Goal: Task Accomplishment & Management: Manage account settings

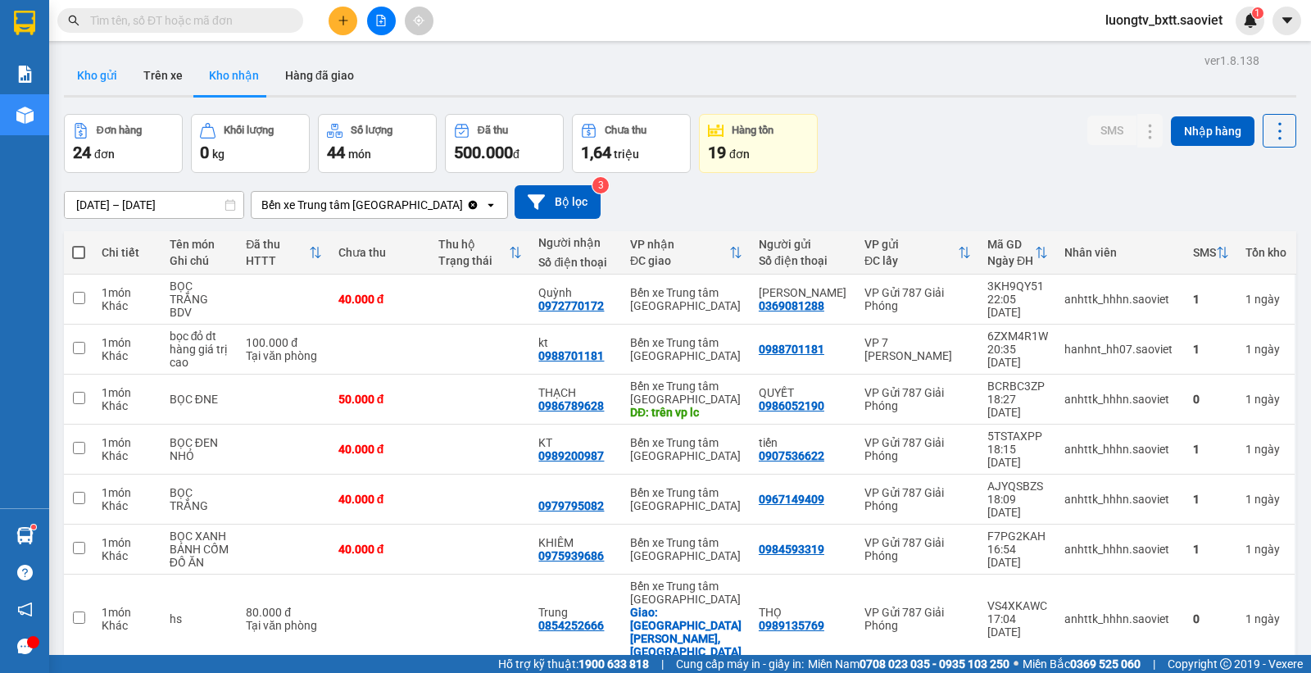
click at [96, 70] on button "Kho gửi" at bounding box center [97, 75] width 66 height 39
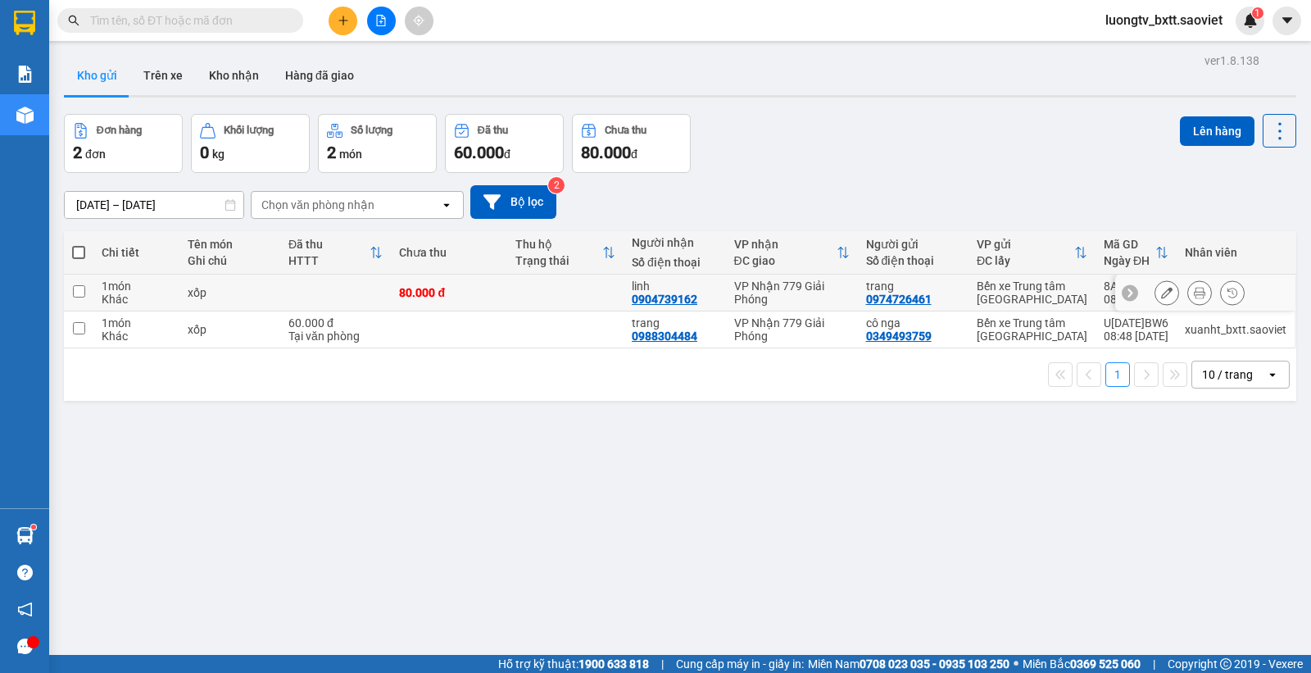
click at [478, 286] on div "80.000 đ" at bounding box center [449, 292] width 100 height 13
checkbox input "true"
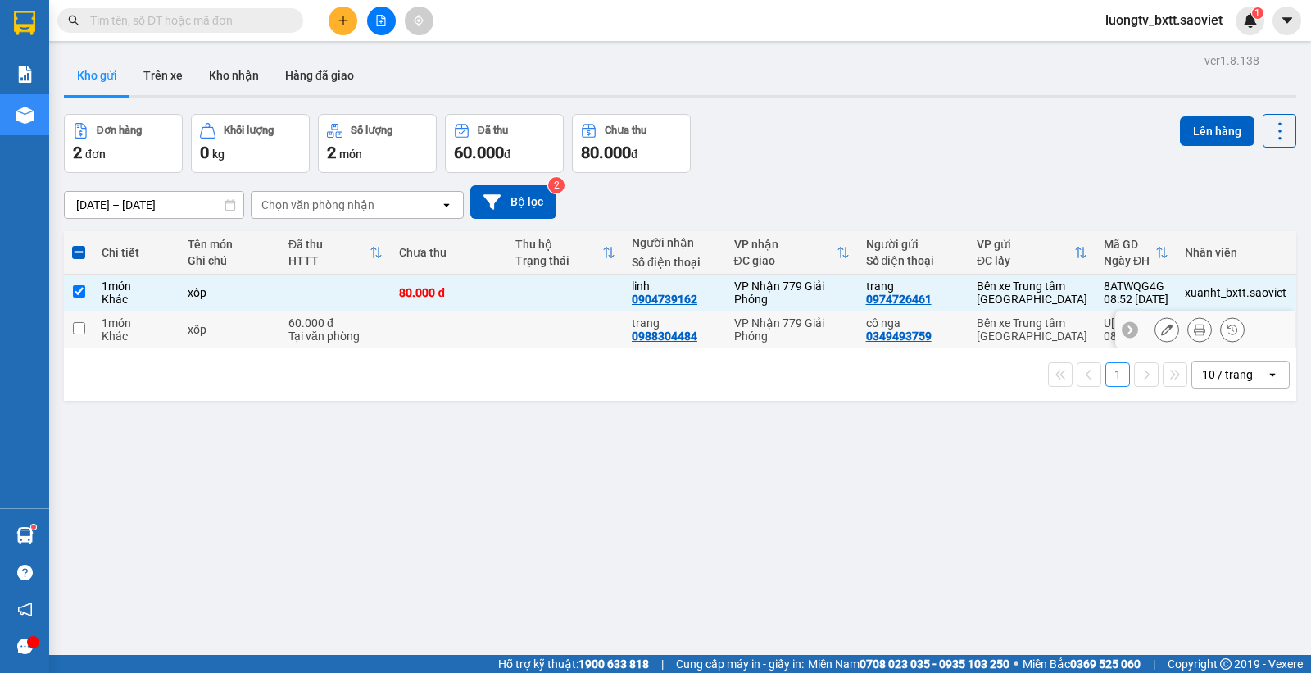
click at [484, 324] on td at bounding box center [449, 329] width 116 height 37
checkbox input "true"
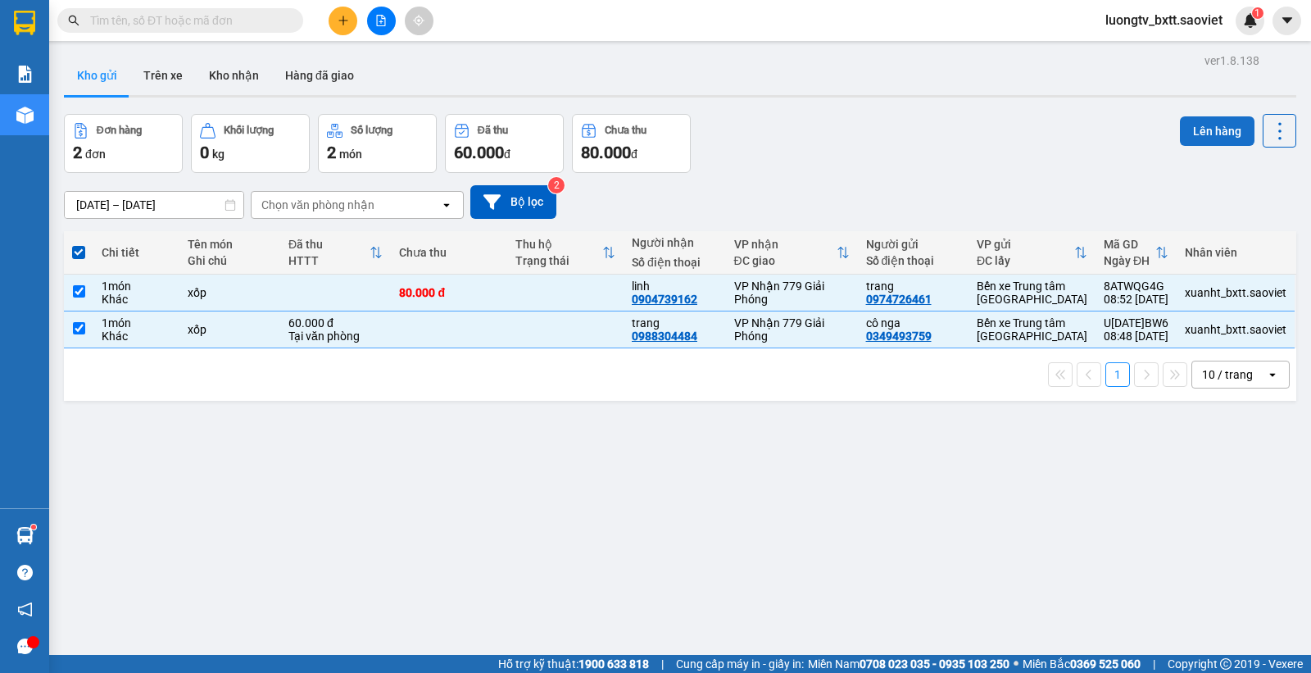
click at [1197, 121] on button "Lên hàng" at bounding box center [1217, 131] width 75 height 30
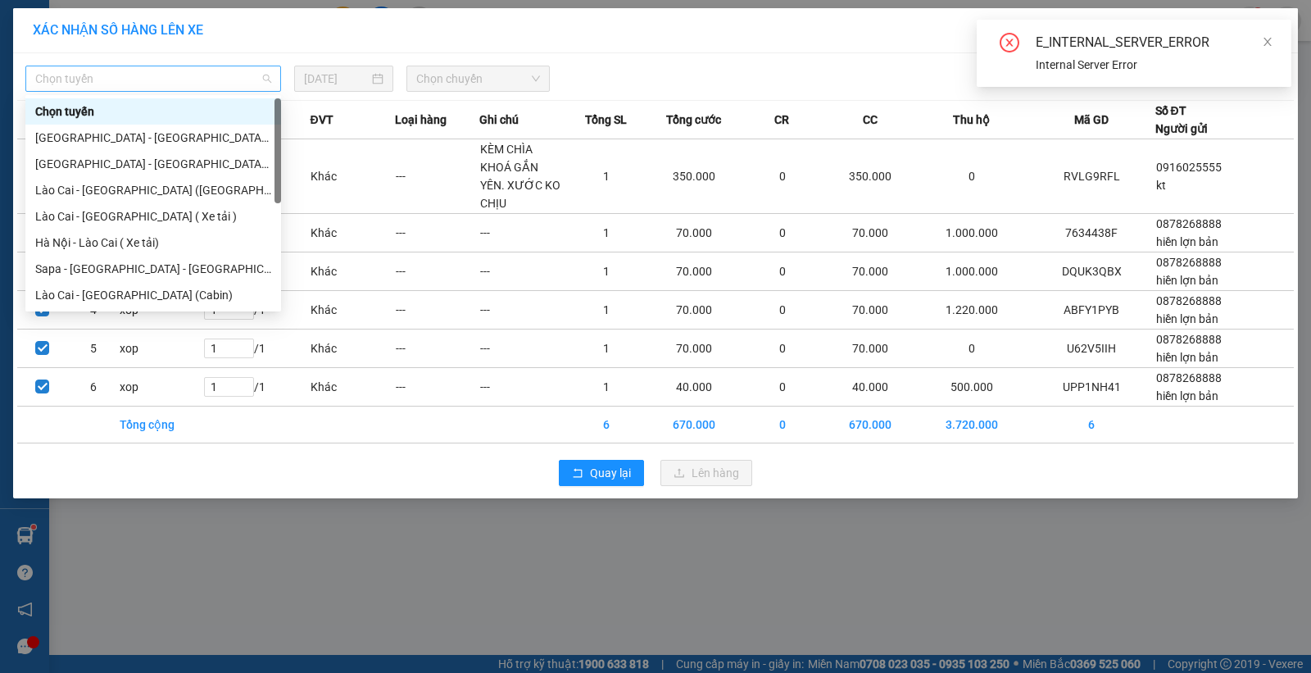
click at [223, 75] on span "Chọn tuyến" at bounding box center [153, 78] width 236 height 25
click at [605, 464] on span "Quay lại" at bounding box center [610, 473] width 41 height 18
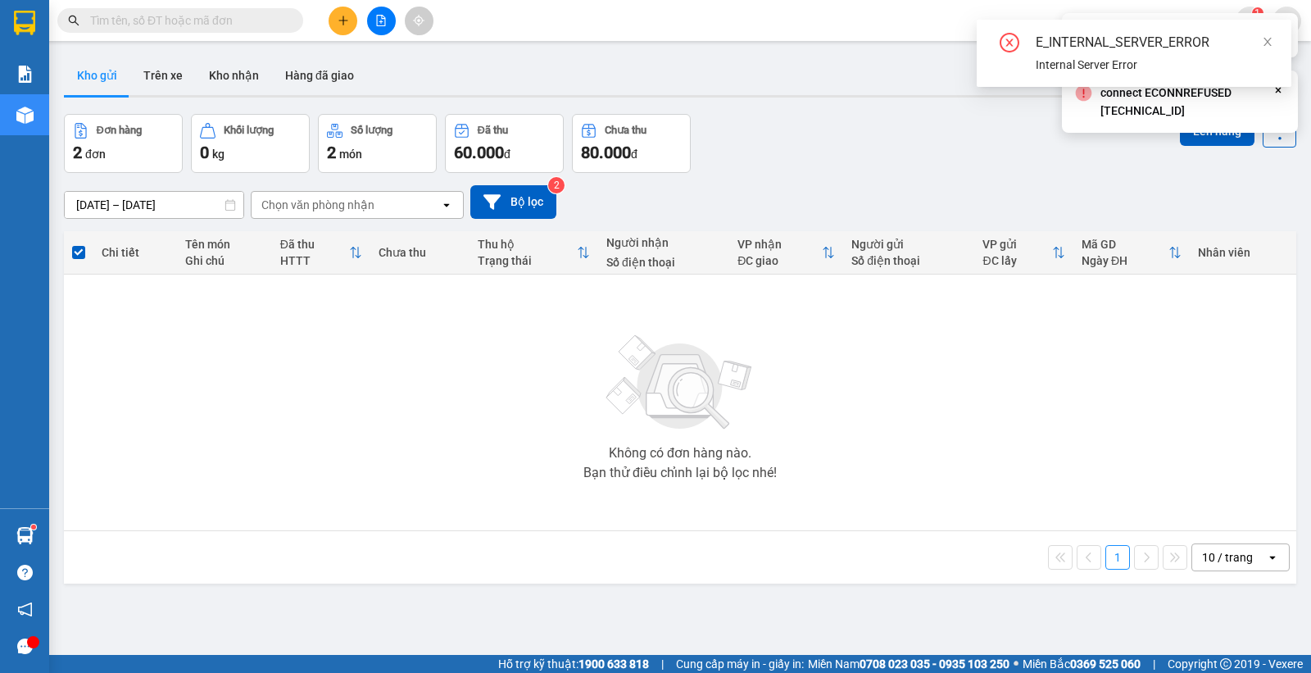
click at [852, 165] on div "Đơn hàng 2 đơn Khối lượng 0 kg Số lượng 2 món Đã thu 60.000 đ Chưa thu 80.000 đ…" at bounding box center [680, 143] width 1233 height 59
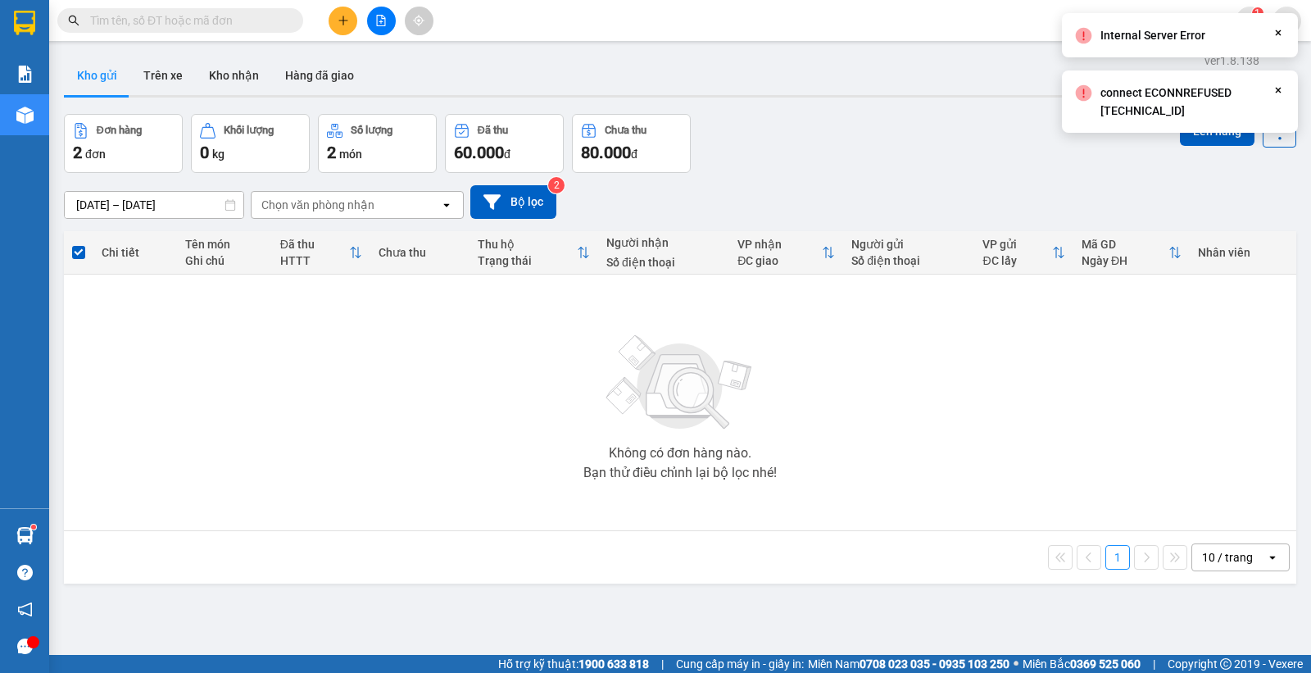
click at [857, 365] on div "Không có đơn hàng nào. Bạn thử điều chỉnh lại bộ lọc nhé!" at bounding box center [680, 402] width 1216 height 246
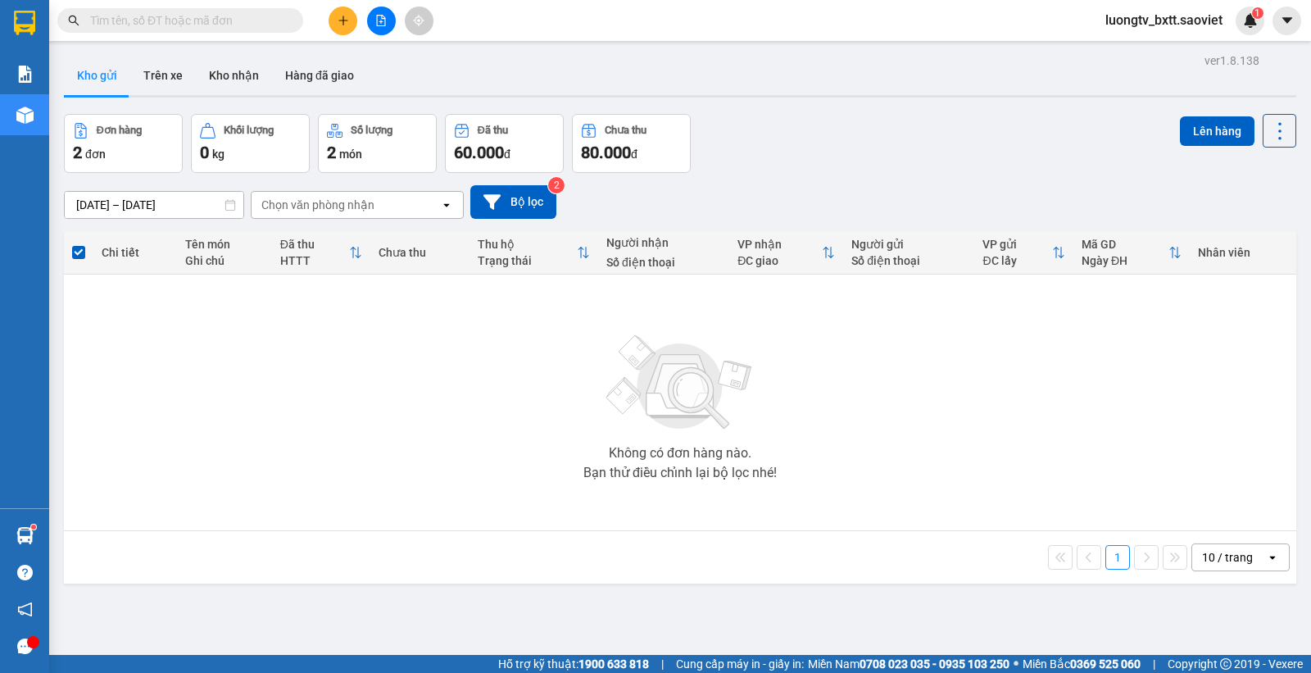
click at [861, 160] on div "Đơn hàng 2 đơn Khối lượng 0 kg Số lượng 2 món Đã thu 60.000 đ Chưa thu 80.000 đ…" at bounding box center [680, 143] width 1233 height 59
click at [231, 26] on input "text" at bounding box center [186, 20] width 193 height 18
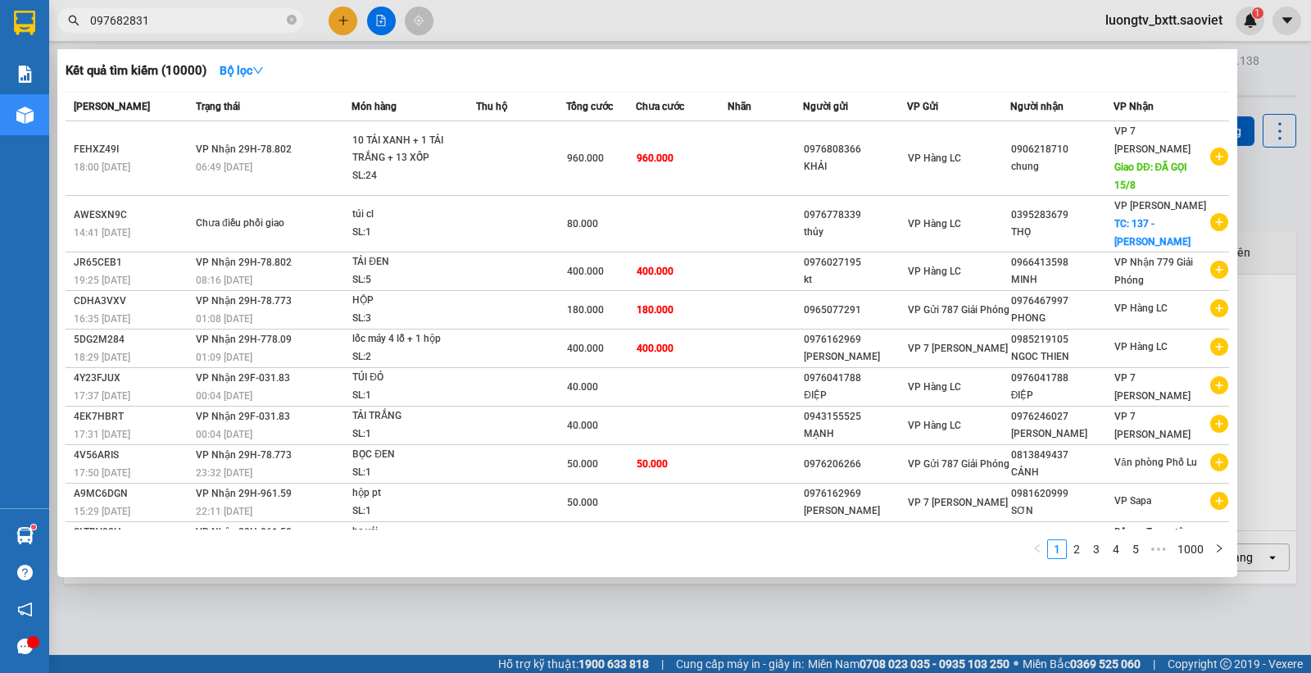
type input "0976828311"
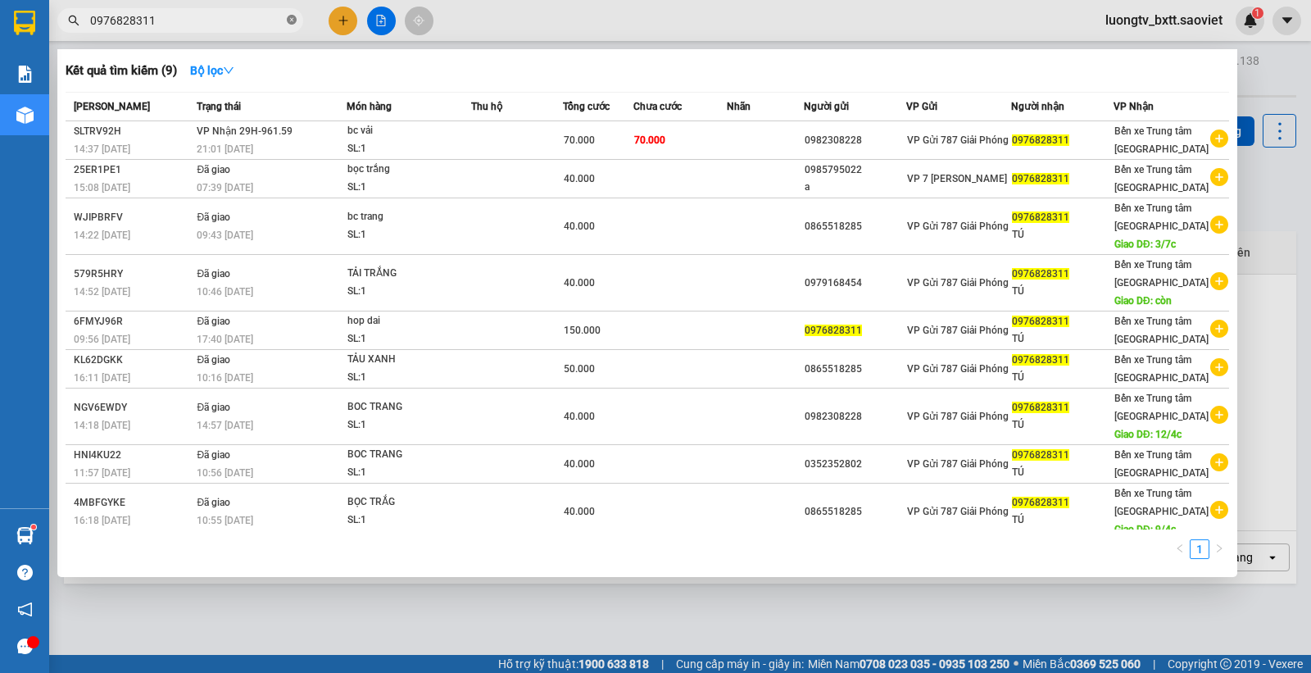
click at [292, 18] on icon "close-circle" at bounding box center [292, 20] width 10 height 10
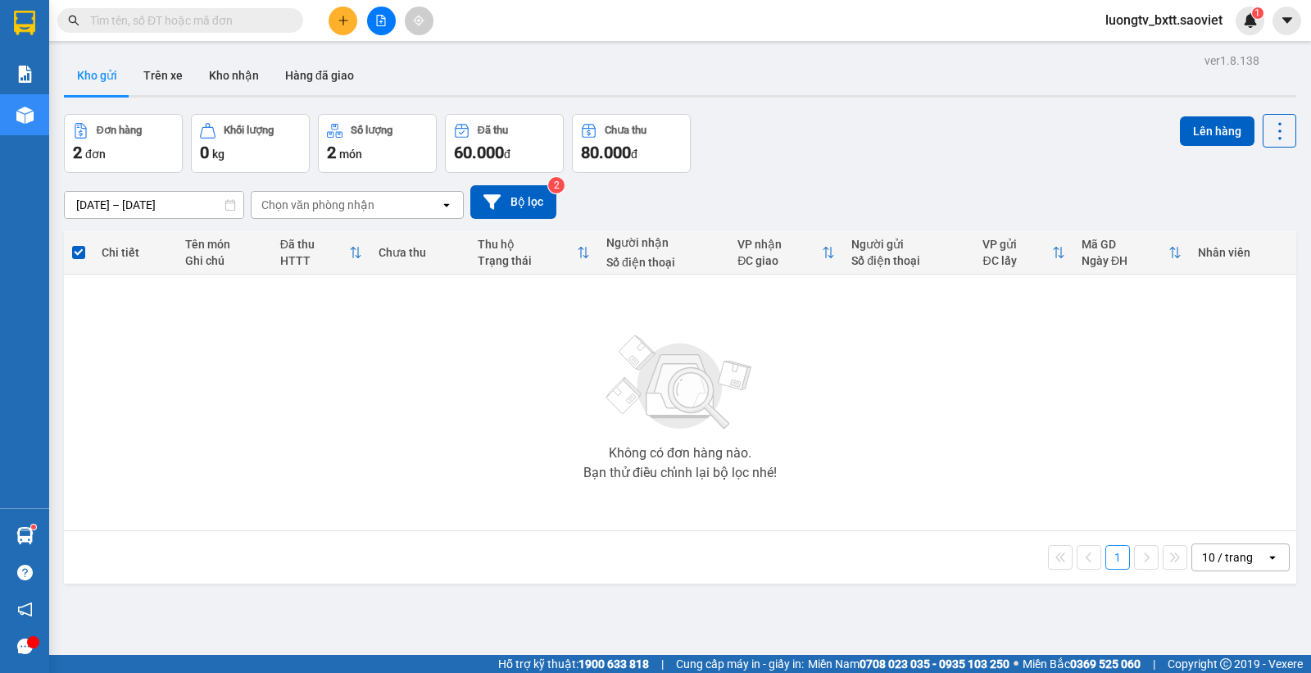
click at [911, 148] on div "Đơn hàng 2 đơn Khối lượng 0 kg Số lượng 2 món Đã thu 60.000 đ Chưa thu 80.000 đ…" at bounding box center [680, 143] width 1233 height 59
click at [893, 161] on div "Đơn hàng 2 đơn Khối lượng 0 kg Số lượng 2 món Đã thu 60.000 đ Chưa thu 80.000 đ…" at bounding box center [680, 143] width 1233 height 59
click at [858, 116] on div "Đơn hàng 2 đơn Khối lượng 0 kg Số lượng 2 món Đã thu 60.000 đ Chưa thu 80.000 đ…" at bounding box center [680, 143] width 1233 height 59
click at [153, 66] on button "Trên xe" at bounding box center [163, 75] width 66 height 39
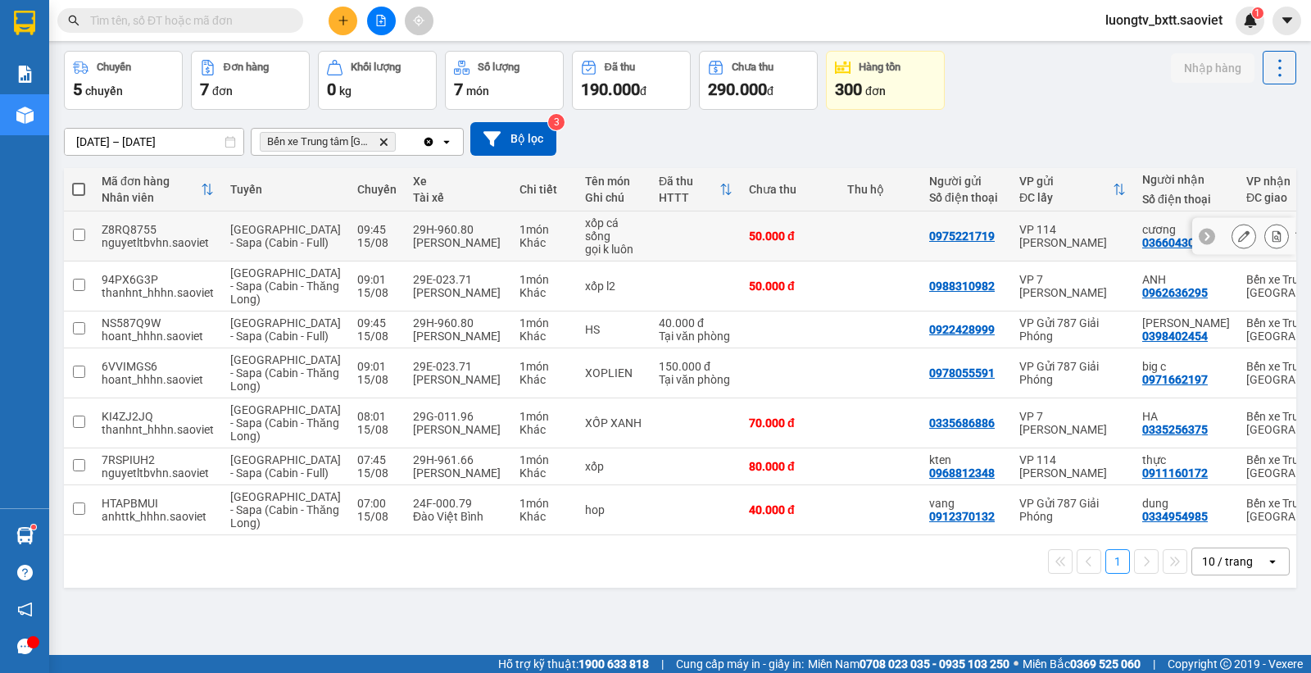
scroll to position [98, 0]
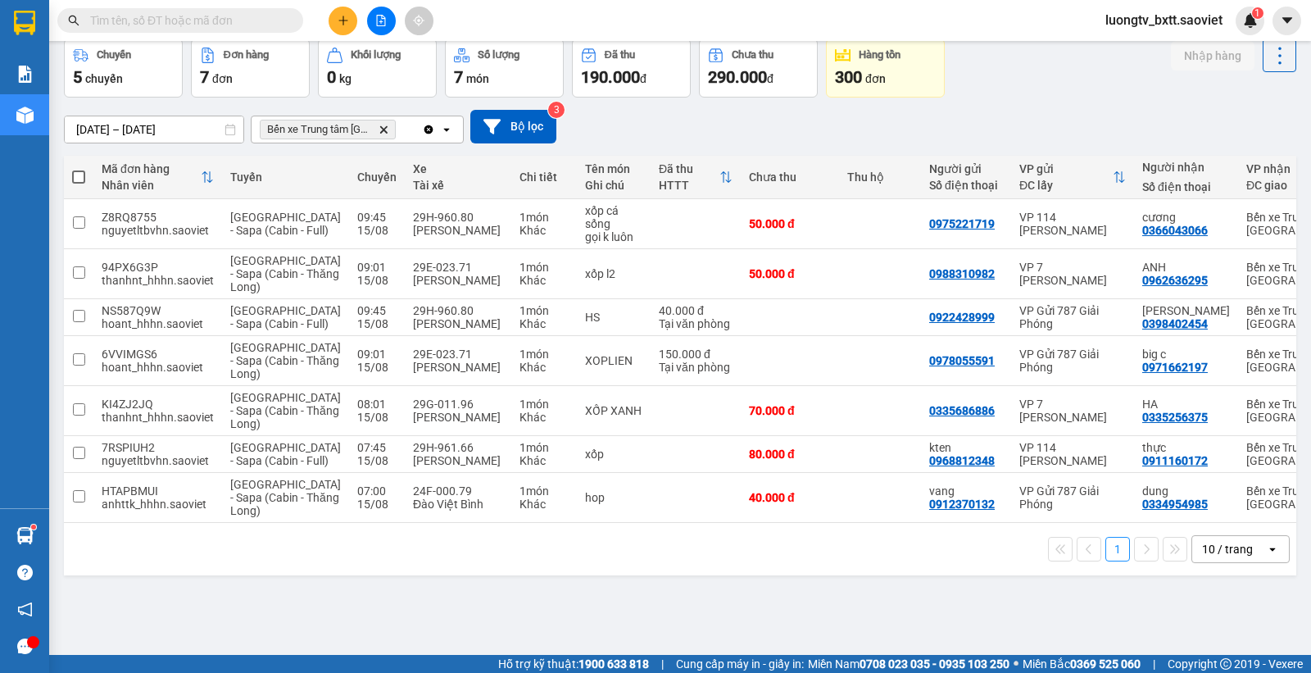
click at [264, 20] on input "text" at bounding box center [186, 20] width 193 height 18
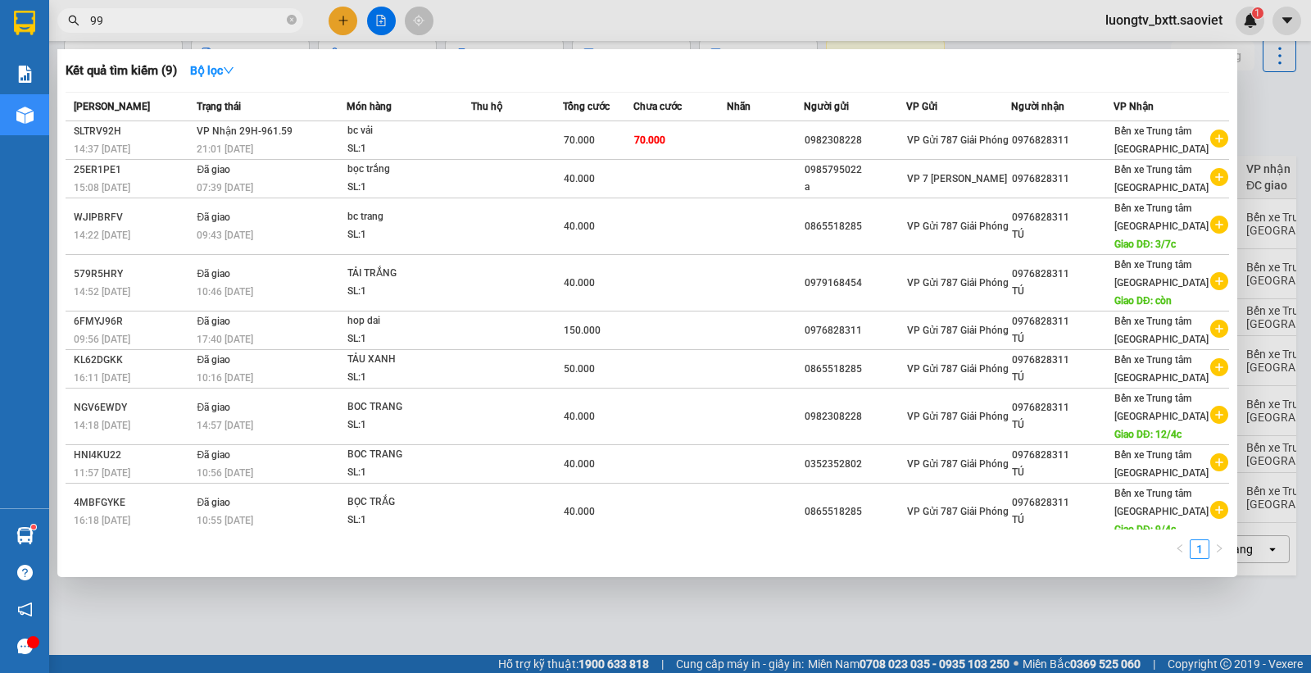
type input "998"
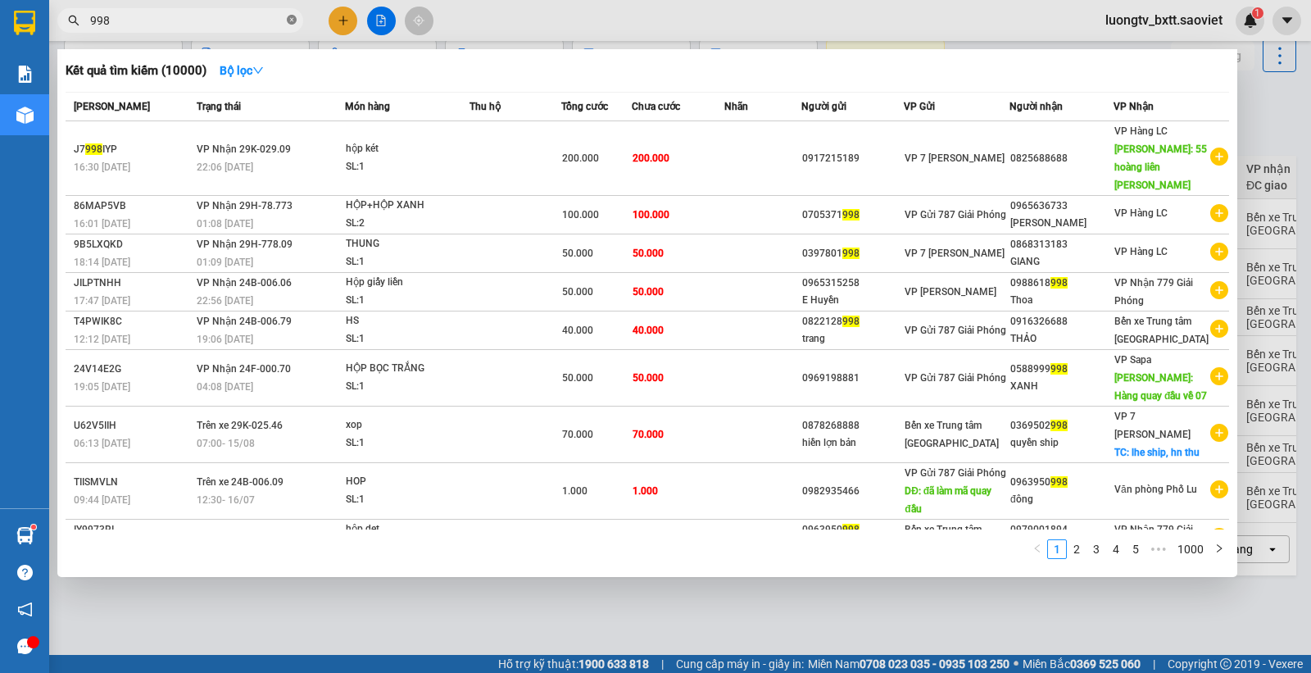
click at [291, 15] on icon "close-circle" at bounding box center [292, 20] width 10 height 10
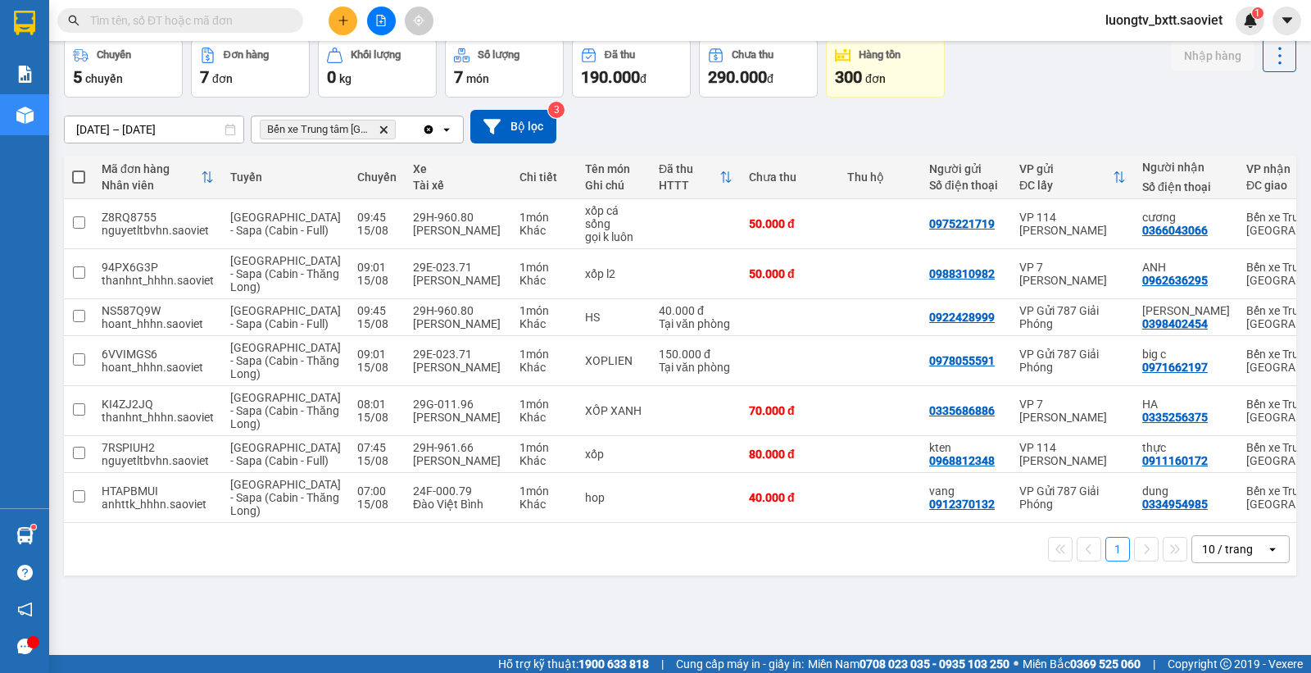
click at [1014, 98] on div "[DATE] – [DATE] Press the down arrow key to interact with the calendar and sele…" at bounding box center [680, 127] width 1233 height 58
click at [1070, 66] on div "Chuyến 5 chuyến Đơn hàng 7 đơn Khối lượng 0 kg Số lượng 7 món Đã thu 190.000 đ …" at bounding box center [680, 68] width 1233 height 59
click at [275, 18] on input "text" at bounding box center [186, 20] width 193 height 18
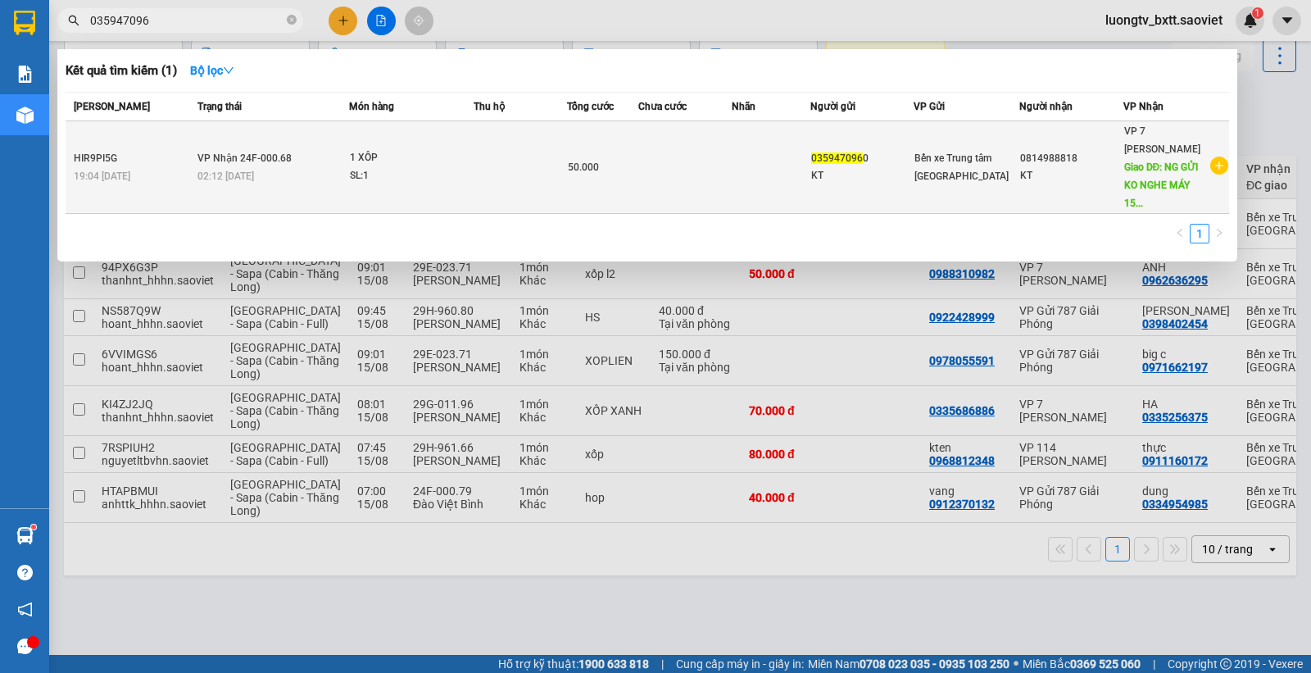
type input "035947096"
click at [679, 157] on td at bounding box center [684, 167] width 93 height 93
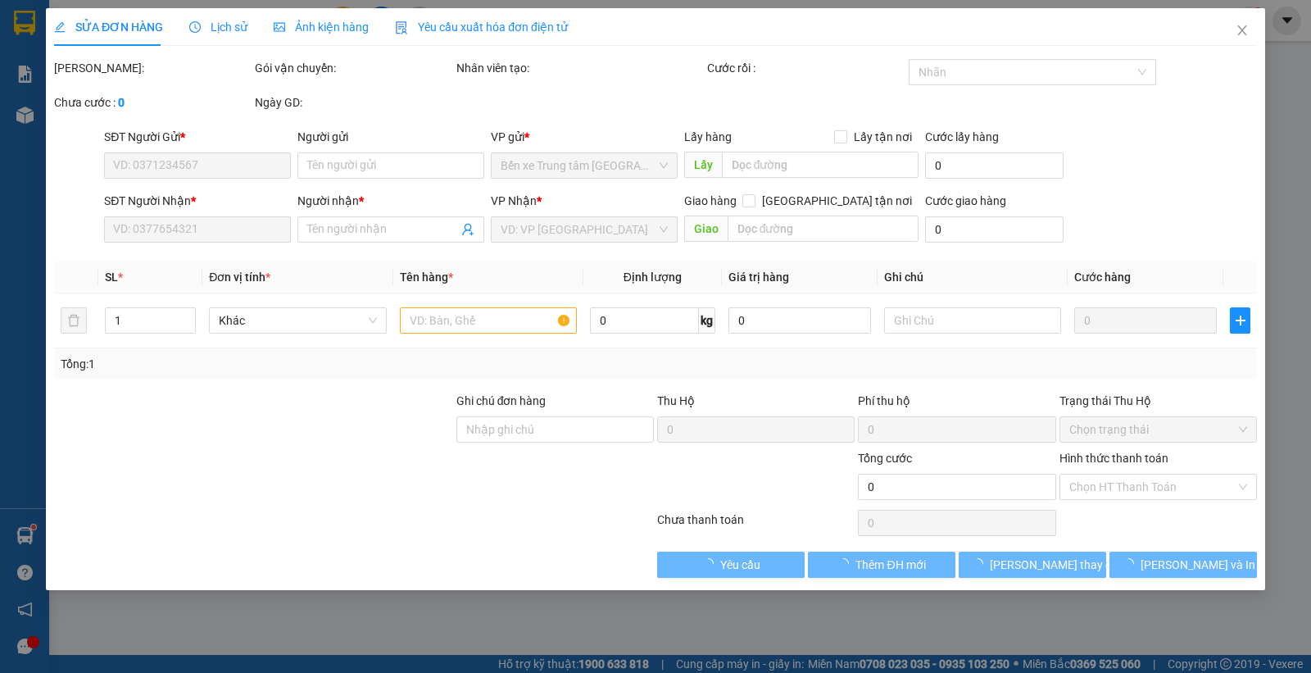
type input "0359470960"
type input "KT"
type input "0814988818"
type input "KT"
type input "NG GỬI KO NGHE MÁY 15/8"
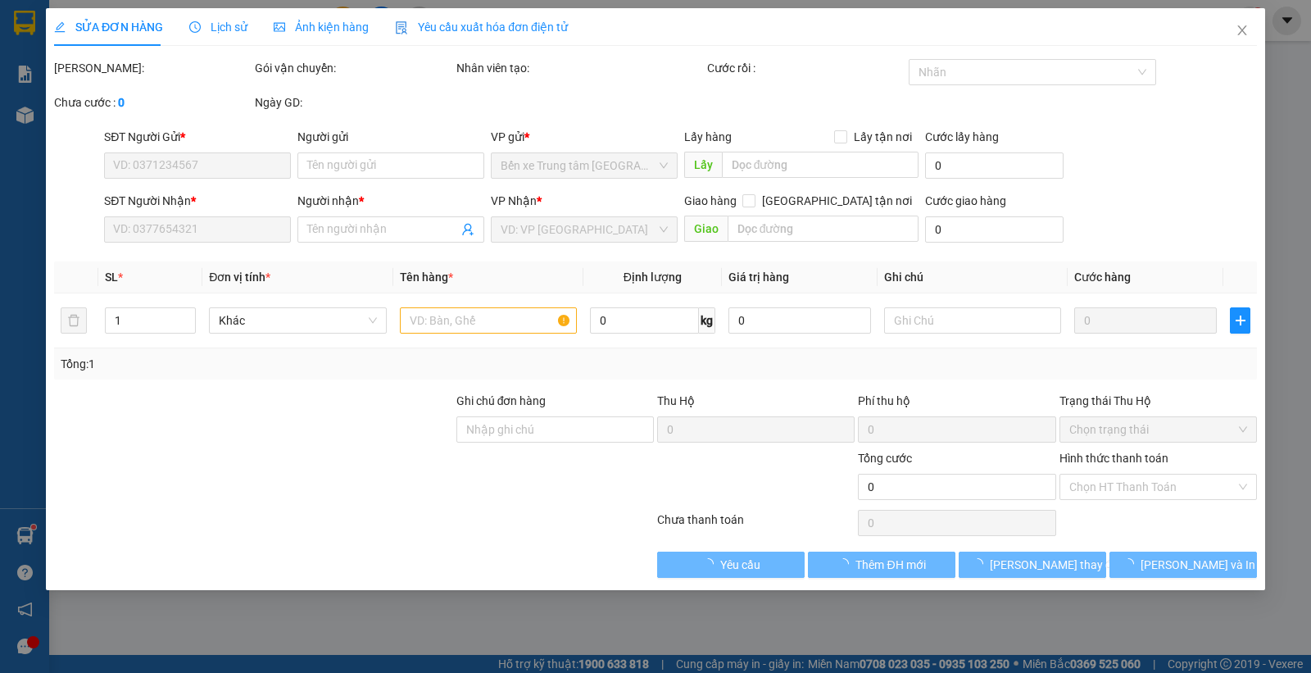
type input "50.000"
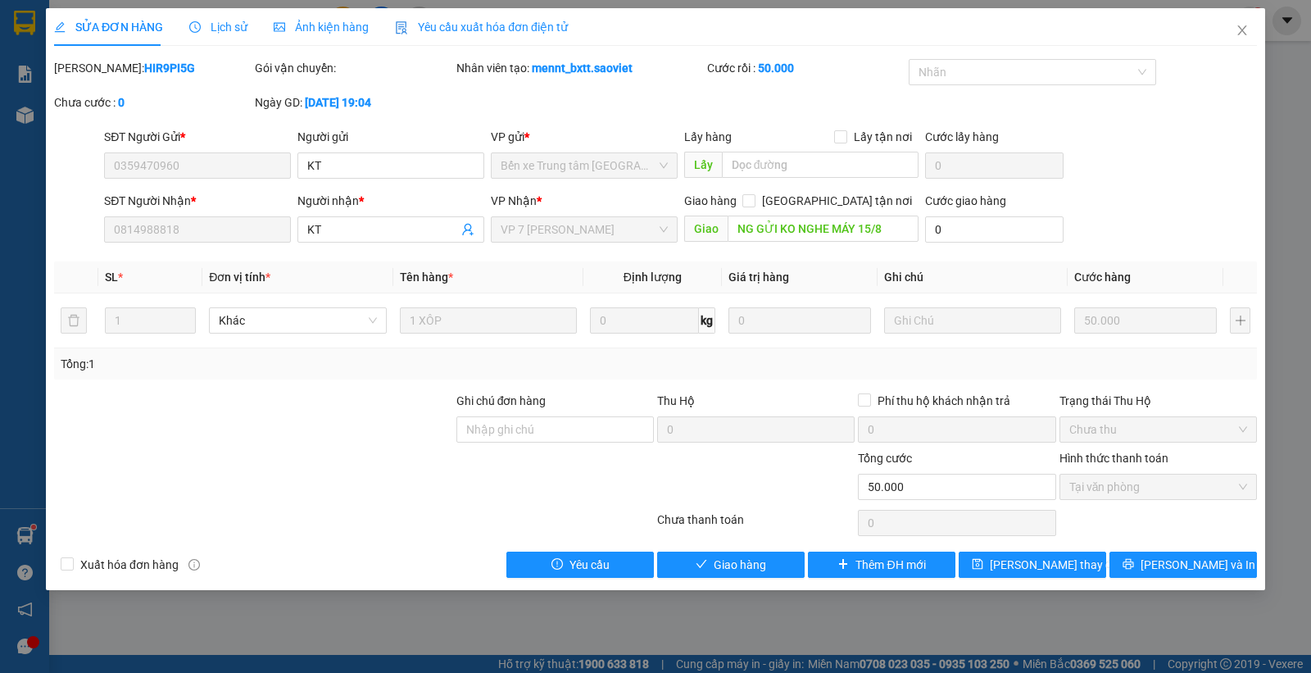
click at [218, 23] on span "Lịch sử" at bounding box center [218, 26] width 58 height 13
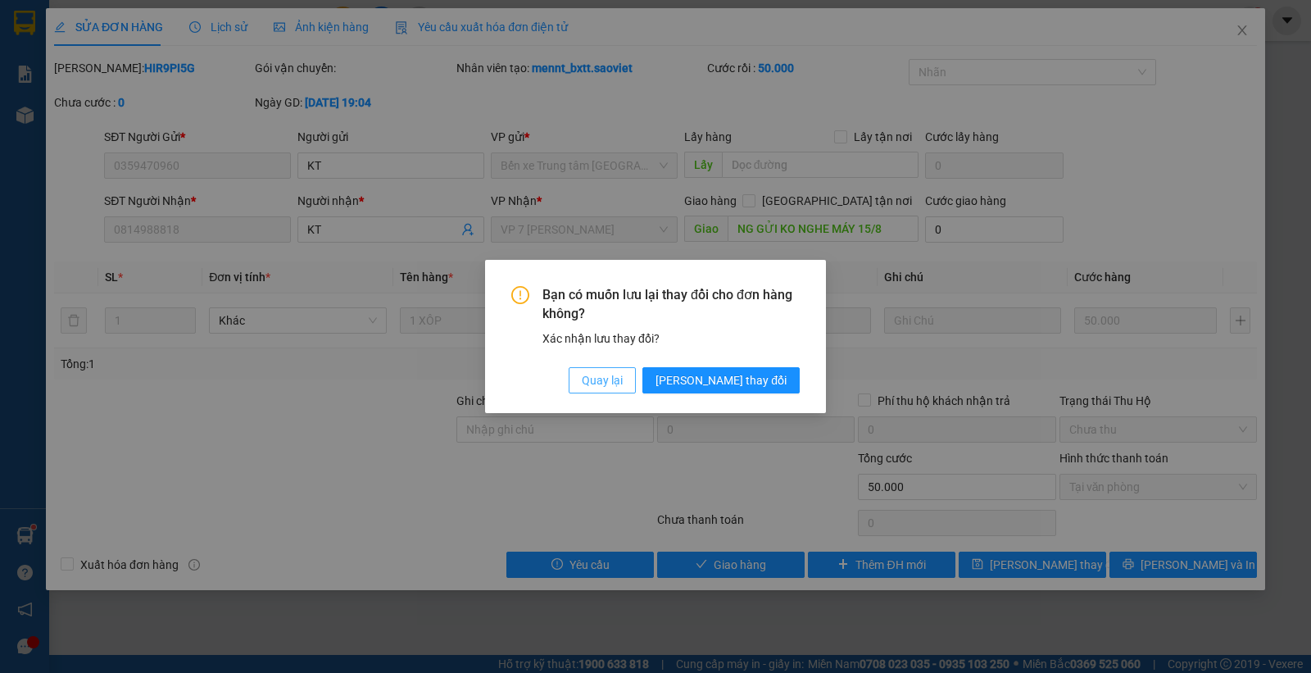
click at [623, 379] on span "Quay lại" at bounding box center [602, 380] width 41 height 18
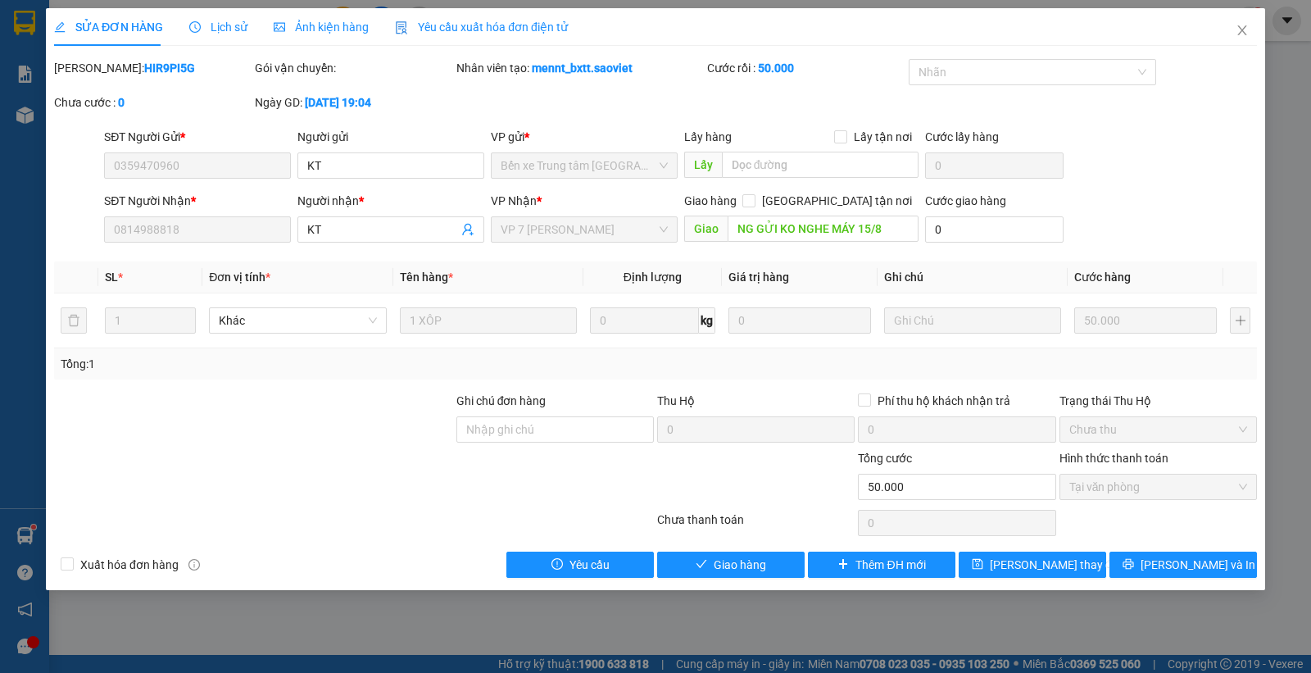
click at [213, 18] on div "Lịch sử" at bounding box center [218, 27] width 58 height 18
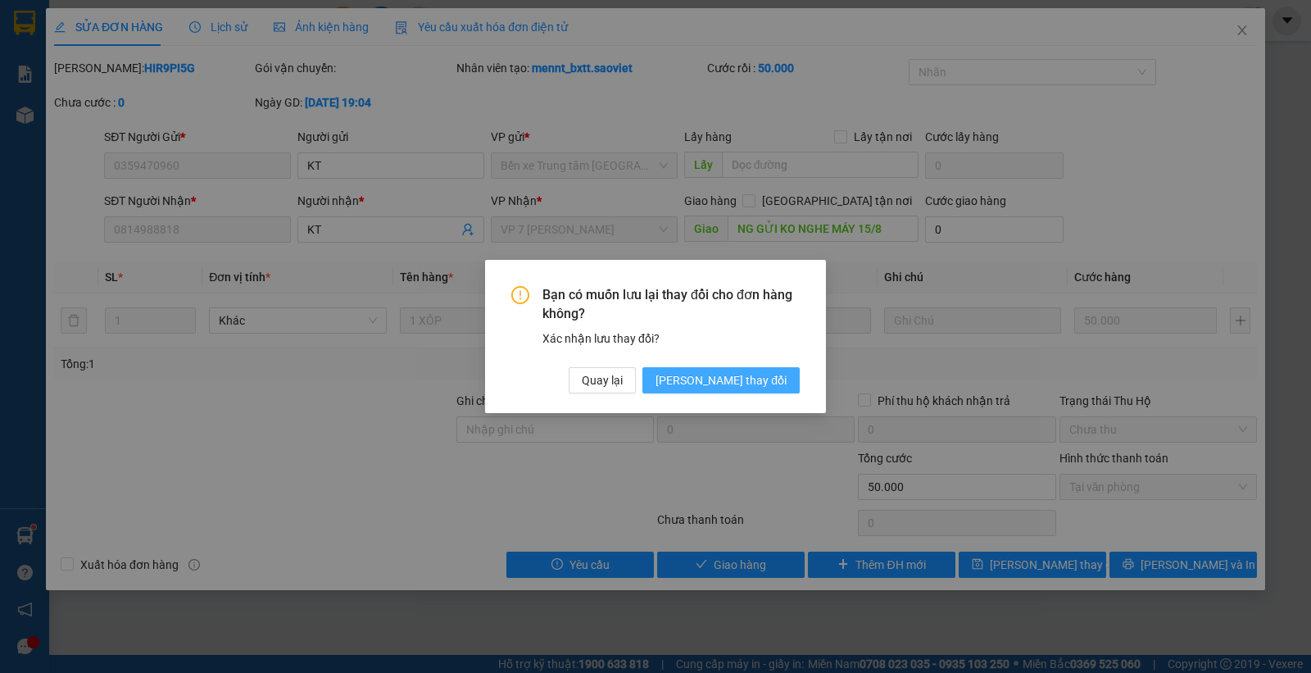
click at [750, 384] on span "[PERSON_NAME] thay đổi" at bounding box center [721, 380] width 131 height 18
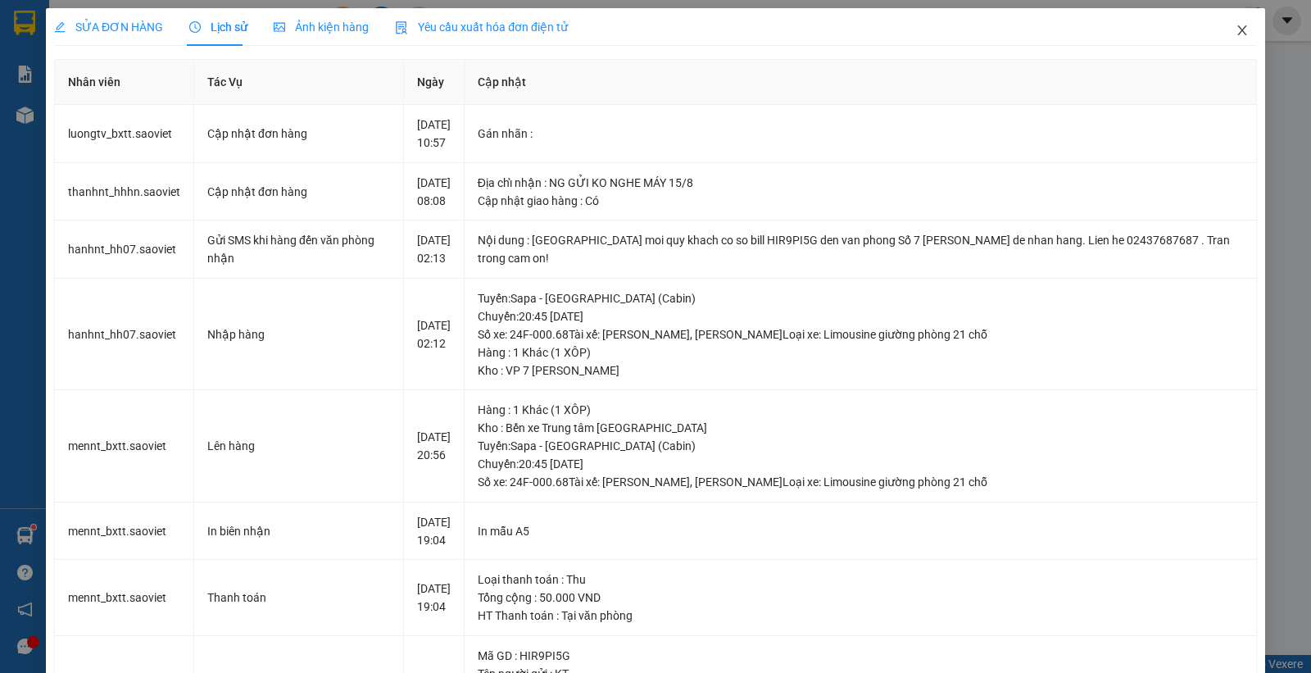
click at [1236, 25] on icon "close" at bounding box center [1242, 30] width 13 height 13
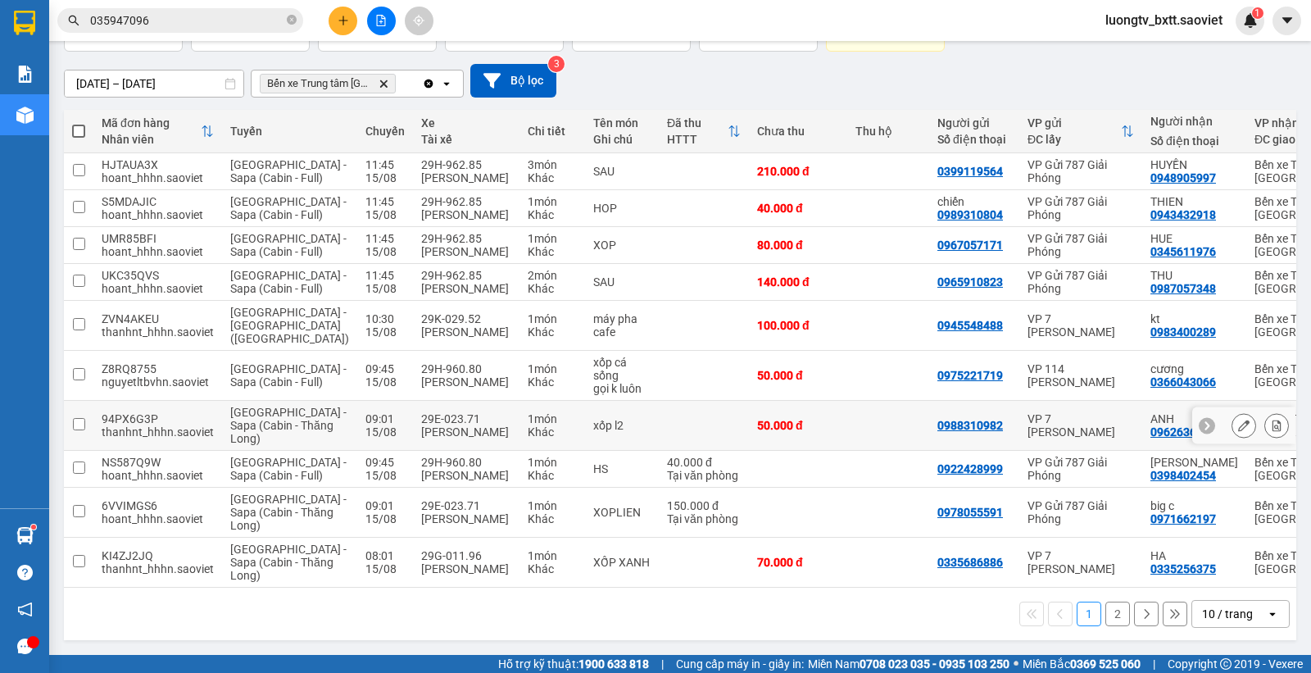
scroll to position [235, 0]
click at [1106, 613] on button "2" at bounding box center [1118, 614] width 25 height 25
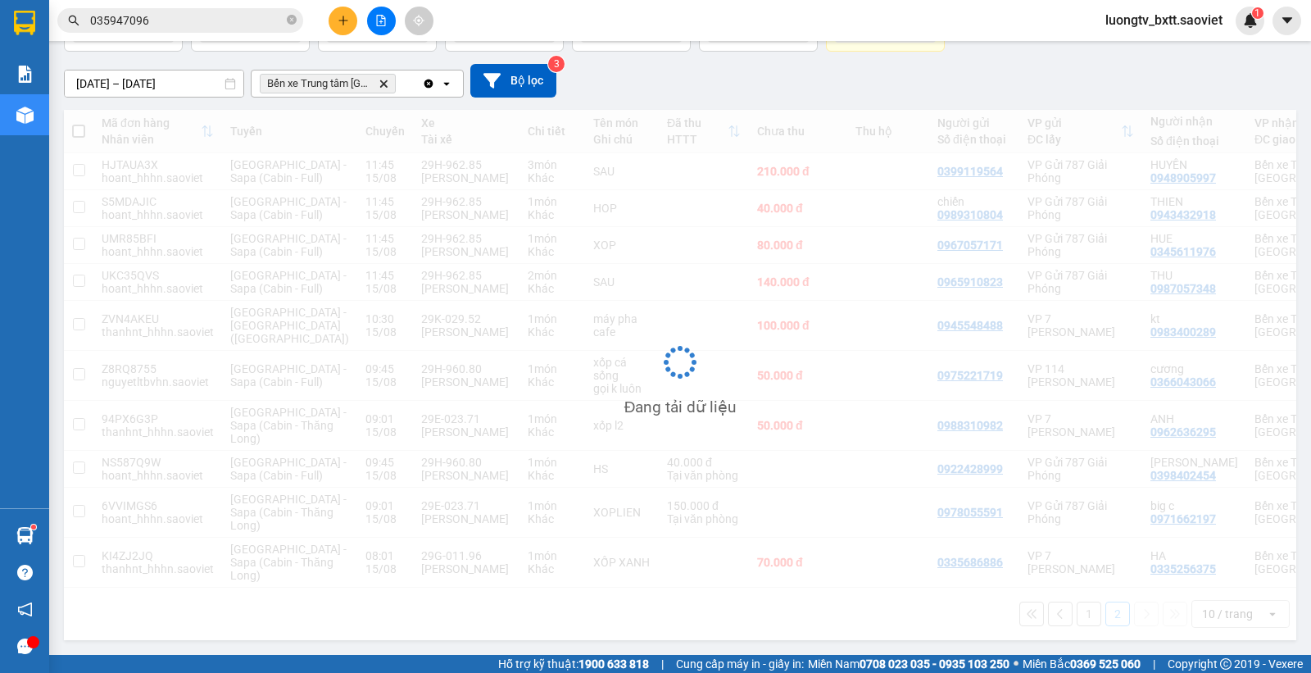
scroll to position [75, 0]
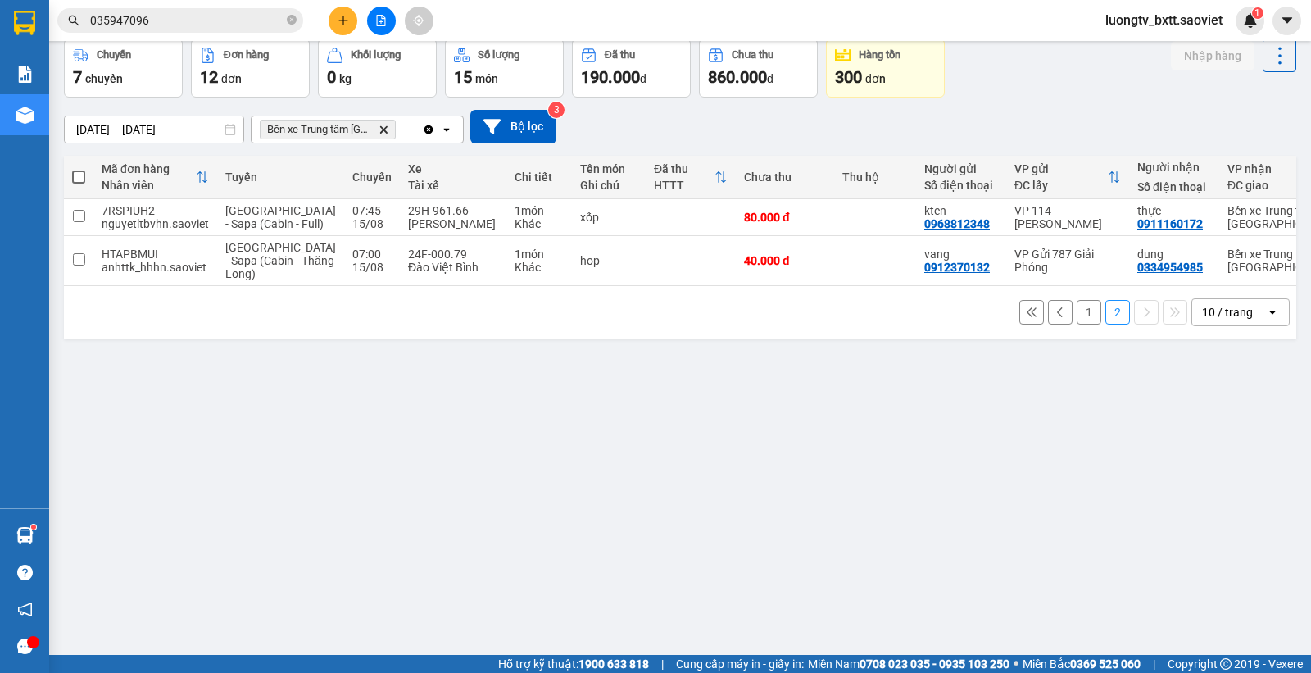
click at [988, 93] on div "Chuyến 7 chuyến Đơn hàng 12 đơn Khối lượng 0 kg Số lượng 15 món Đã thu 190.000 …" at bounding box center [680, 68] width 1233 height 59
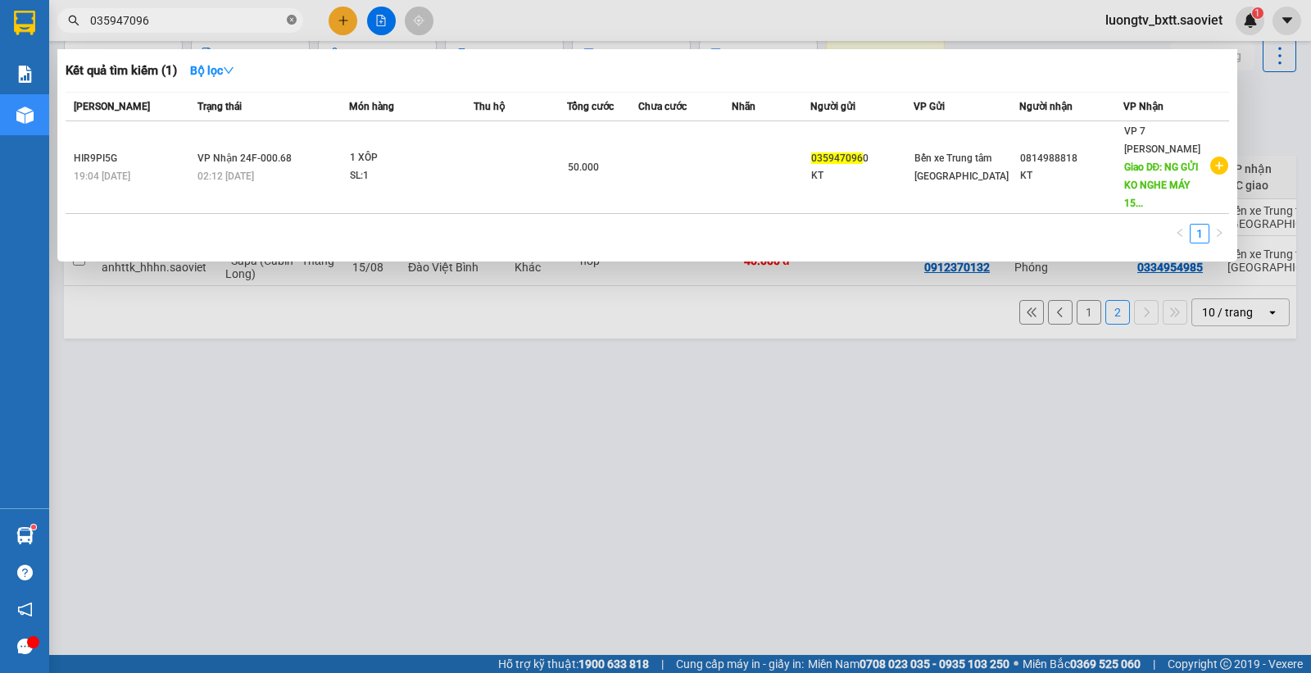
click at [288, 17] on icon "close-circle" at bounding box center [292, 20] width 10 height 10
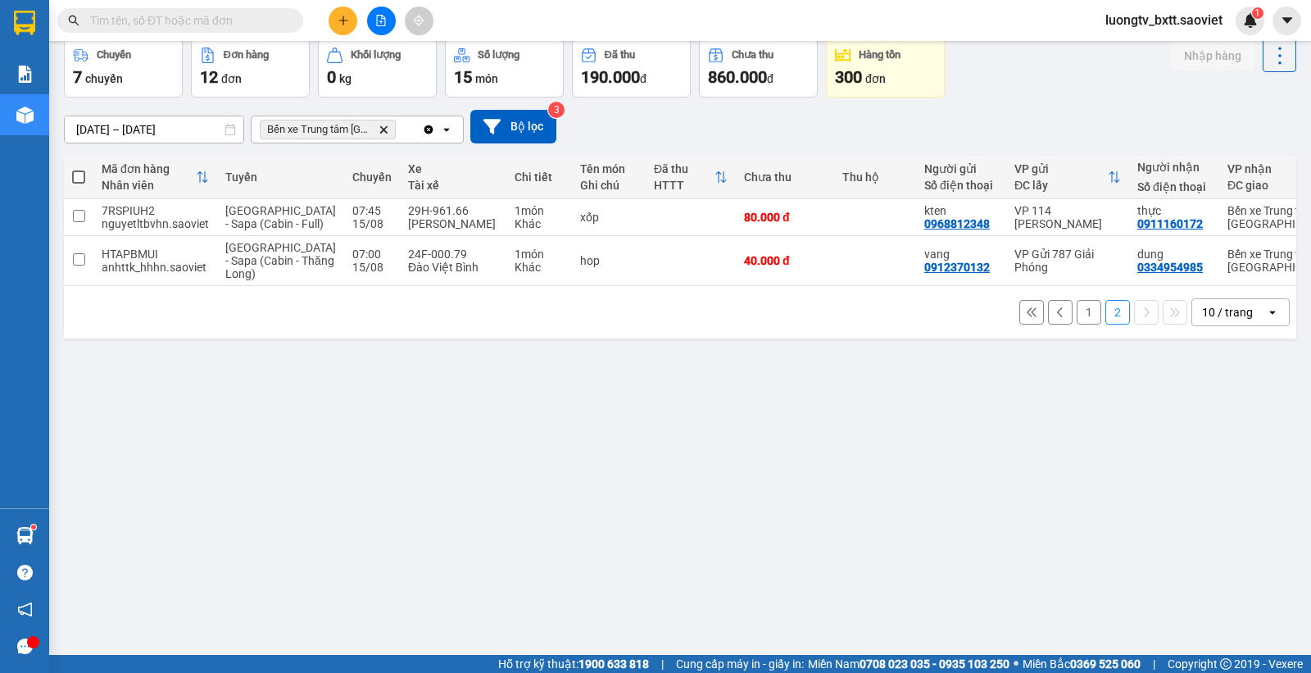
click at [218, 22] on input "text" at bounding box center [186, 20] width 193 height 18
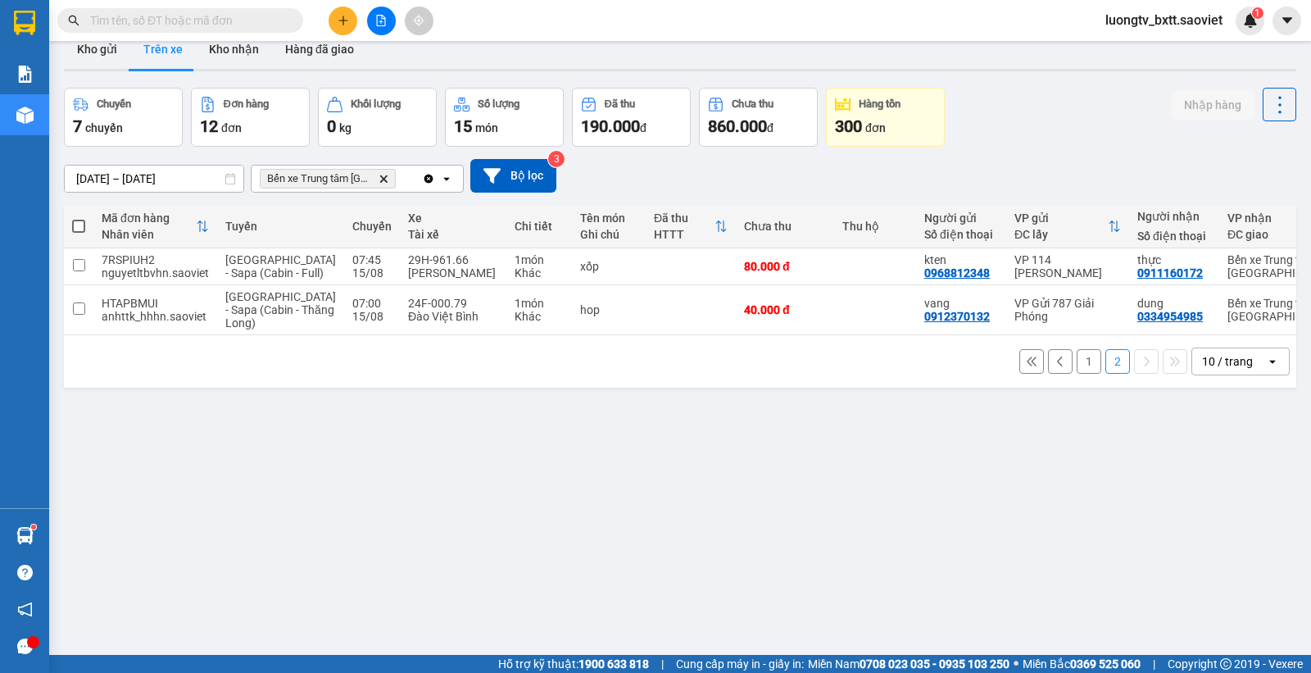
scroll to position [0, 0]
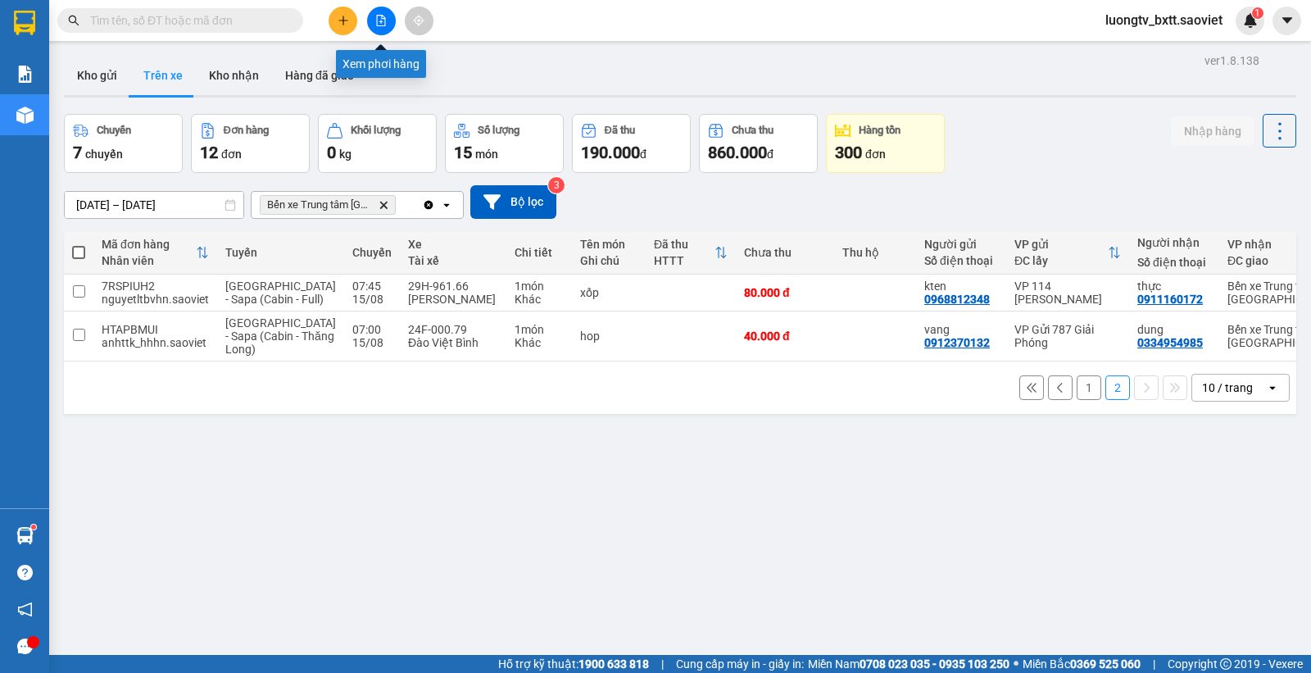
click at [379, 19] on icon "file-add" at bounding box center [380, 20] width 11 height 11
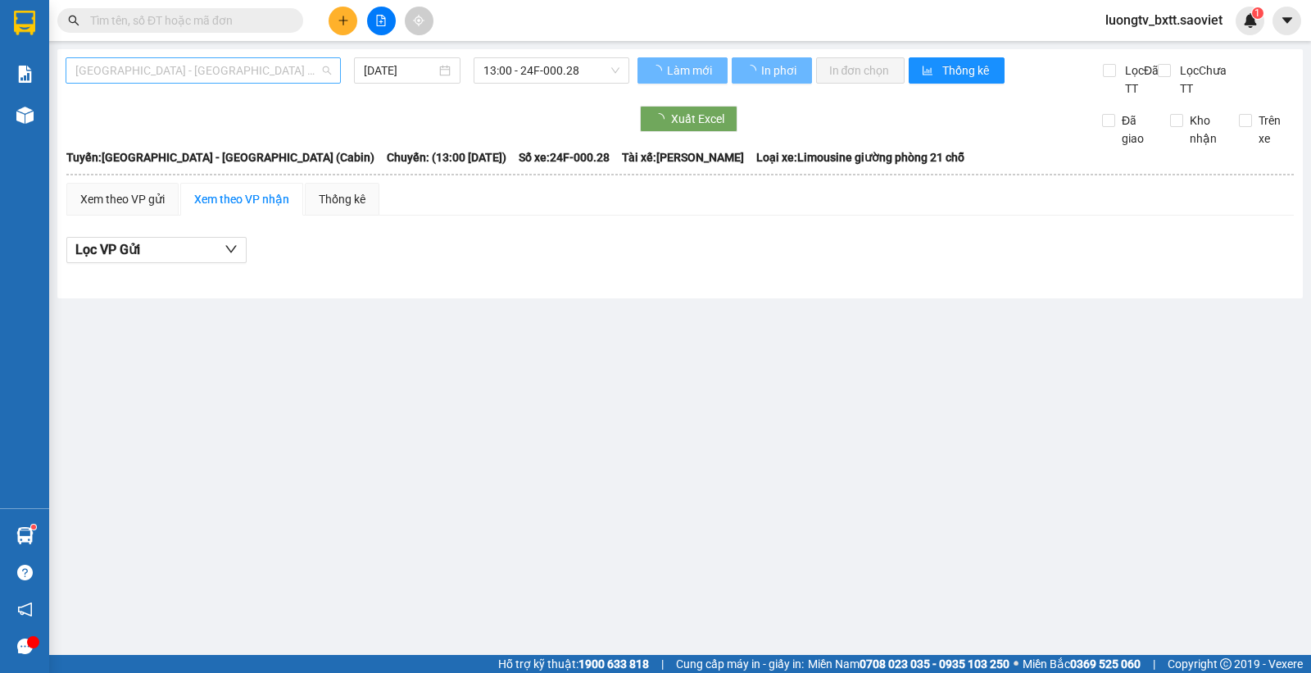
click at [260, 70] on span "[GEOGRAPHIC_DATA] - [GEOGRAPHIC_DATA] (Cabin)" at bounding box center [203, 70] width 256 height 25
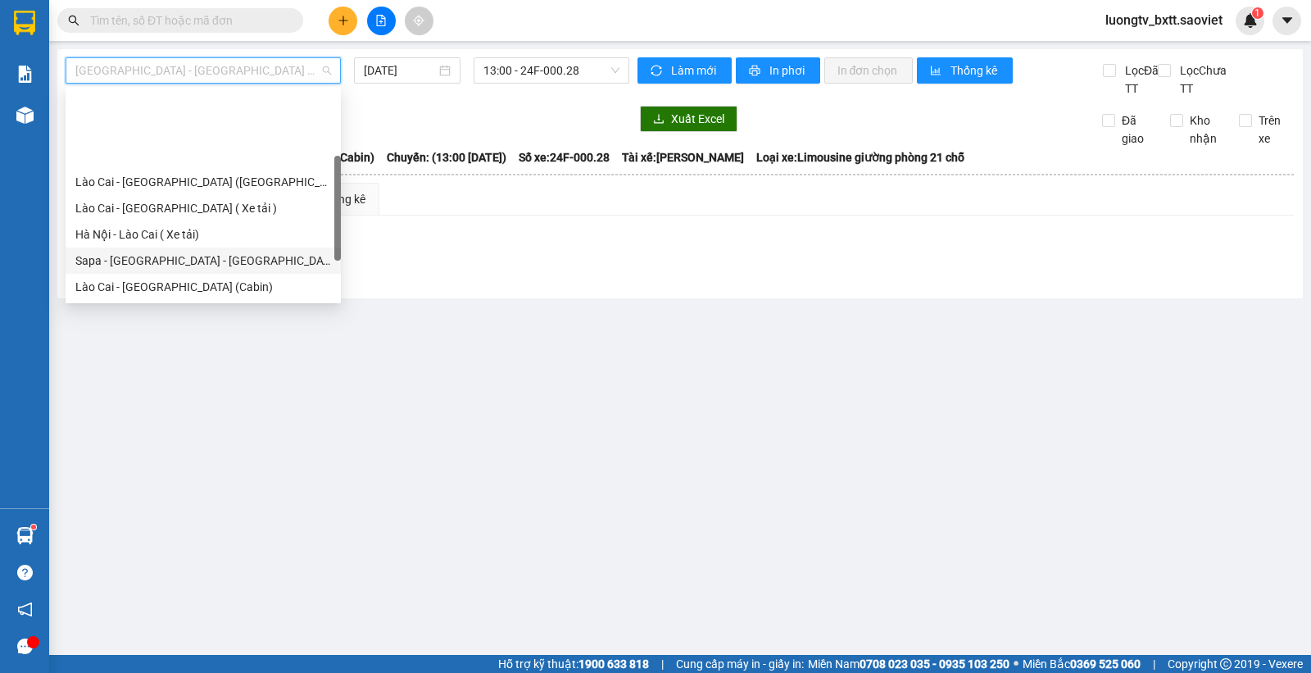
scroll to position [82, 0]
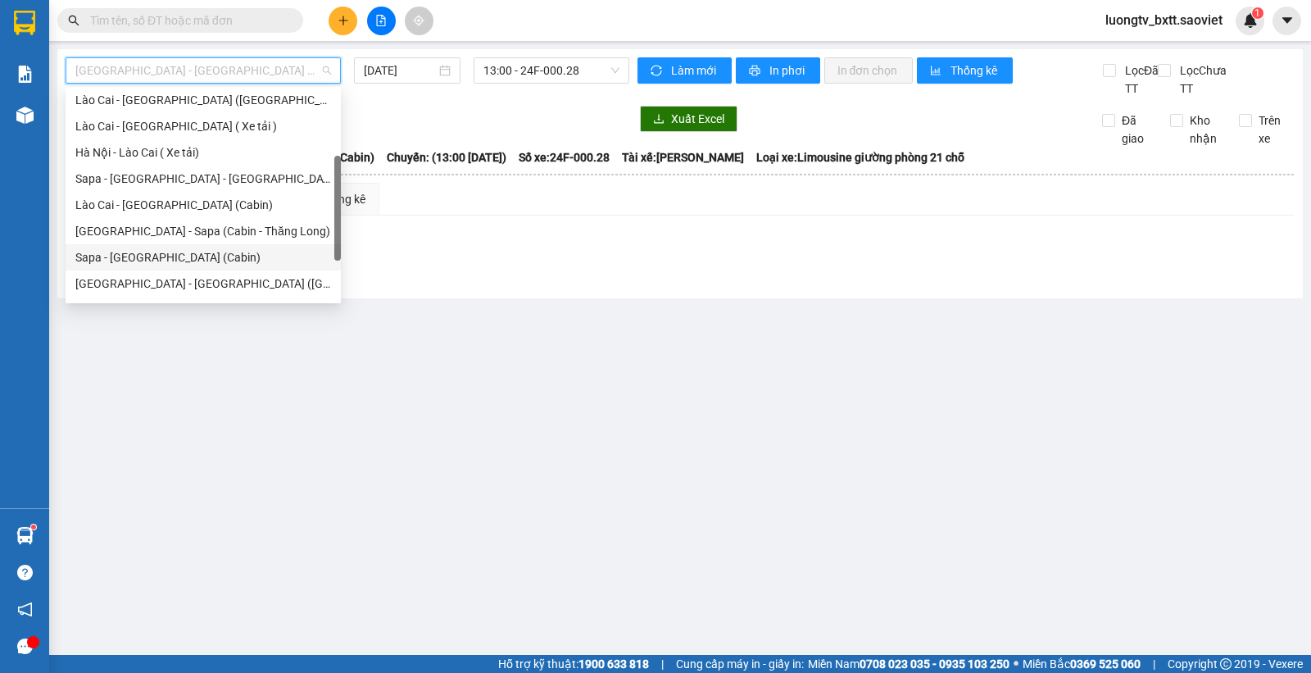
click at [175, 251] on div "Sapa - [GEOGRAPHIC_DATA] (Cabin)" at bounding box center [203, 257] width 256 height 18
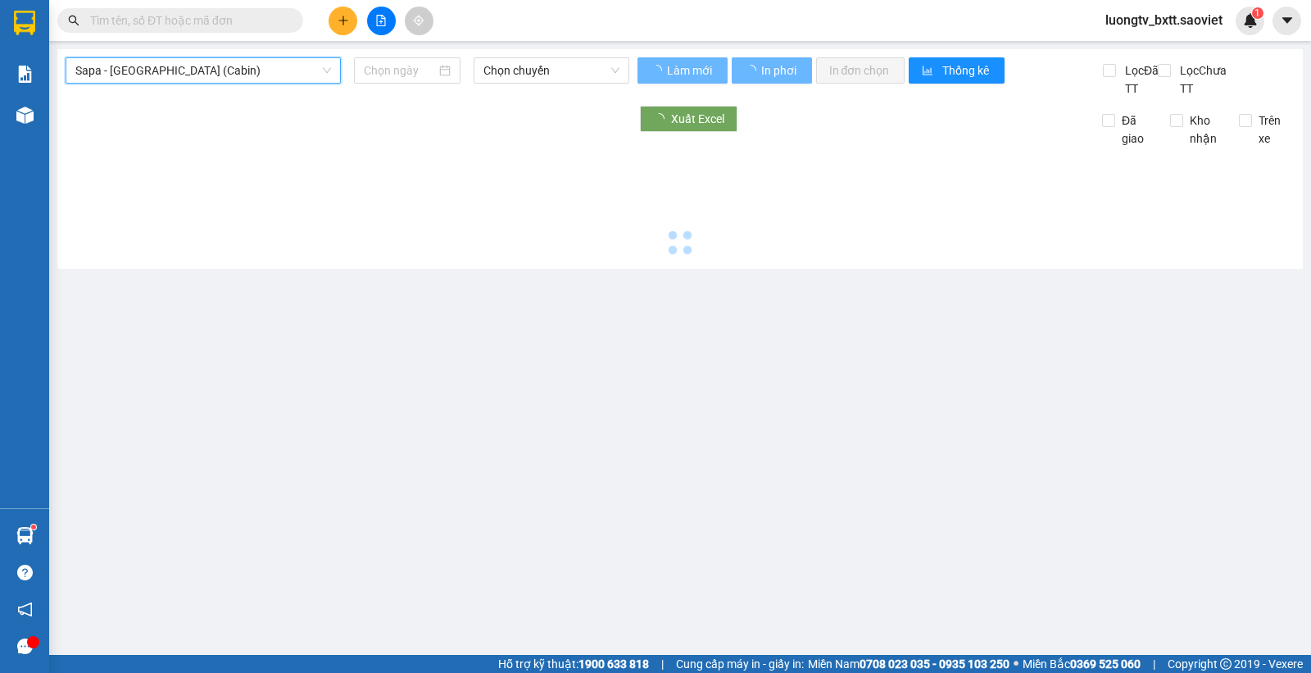
type input "[DATE]"
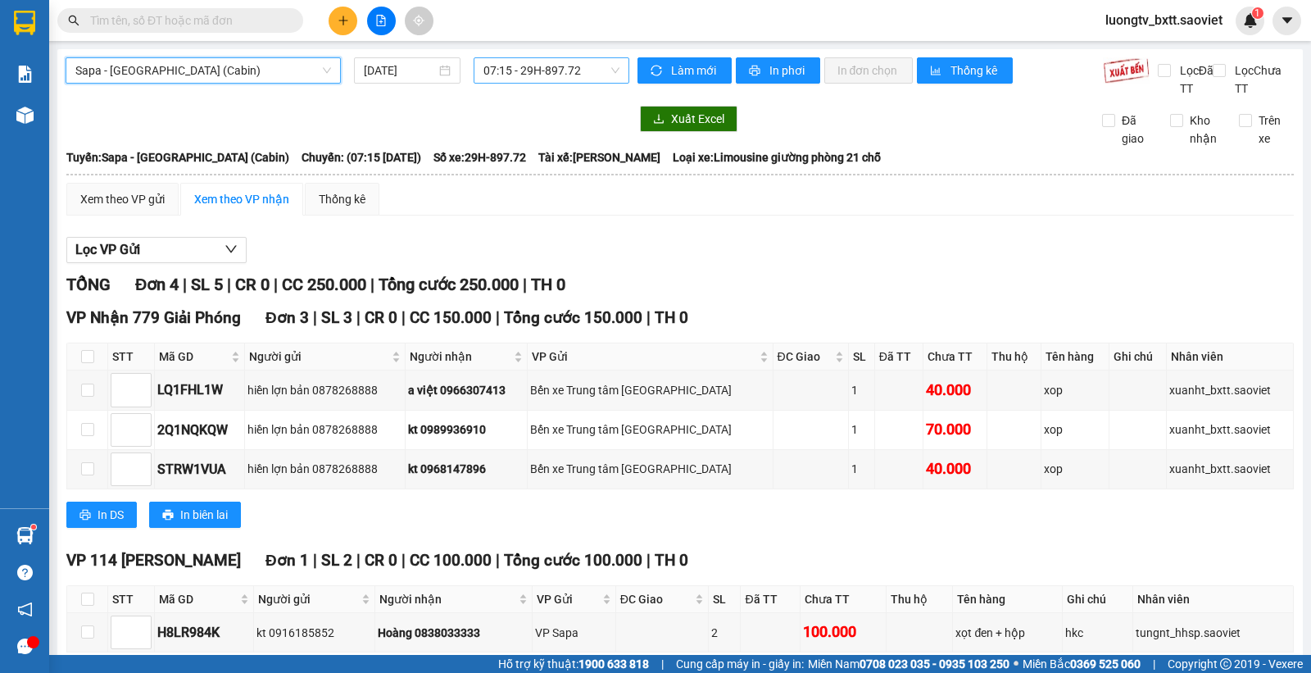
click at [560, 71] on span "07:15 - 29H-897.72" at bounding box center [551, 70] width 135 height 25
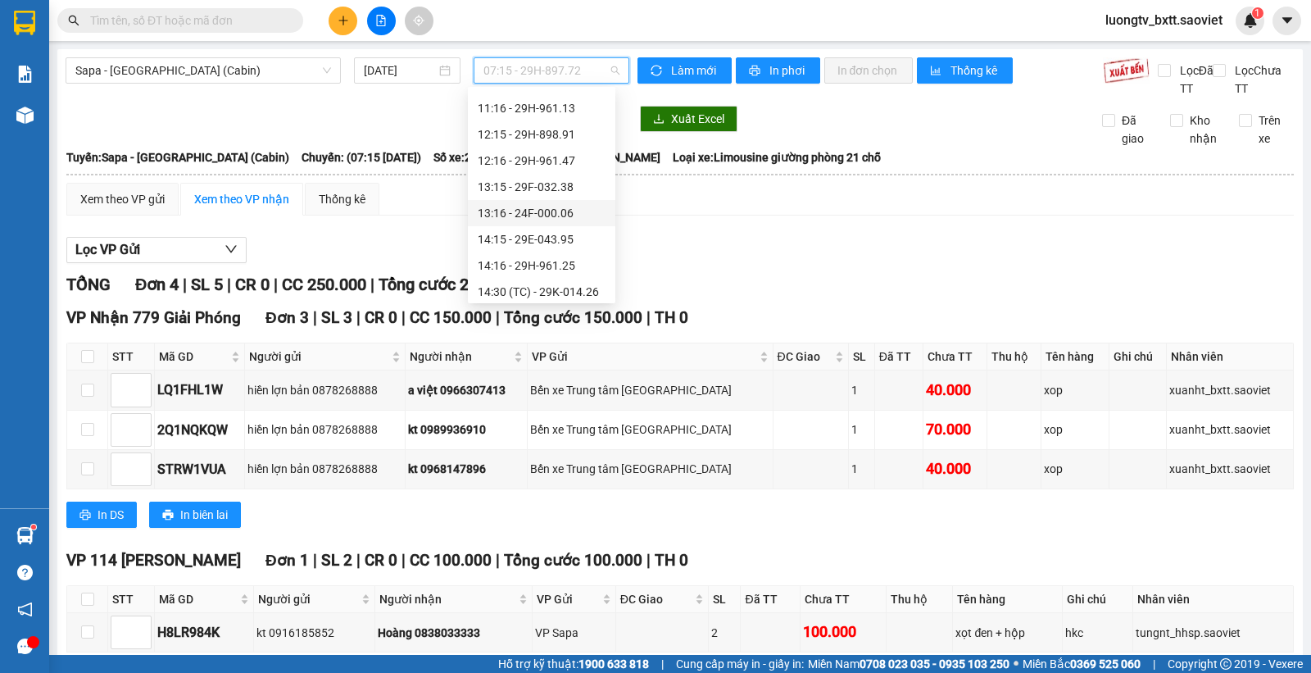
scroll to position [102, 0]
click at [525, 181] on div "11:15 - 29H-961.59" at bounding box center [542, 184] width 128 height 18
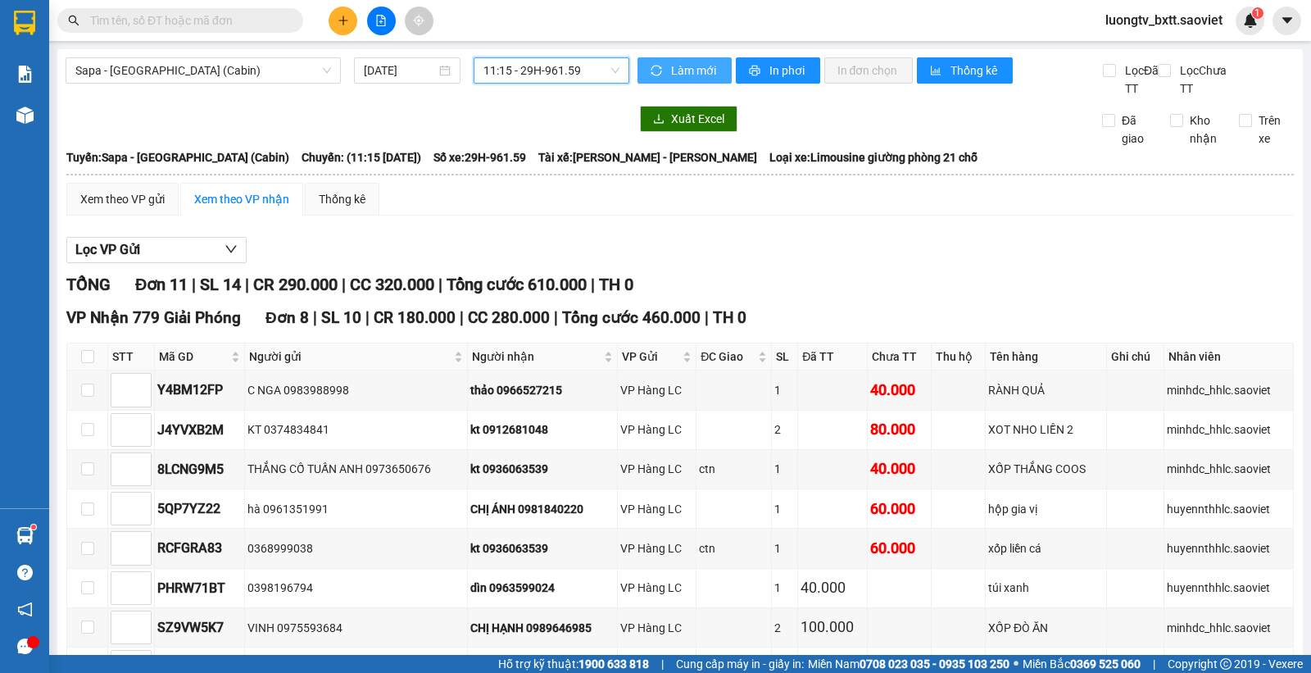
click at [679, 62] on span "Làm mới" at bounding box center [695, 70] width 48 height 18
drag, startPoint x: 679, startPoint y: 62, endPoint x: 676, endPoint y: 111, distance: 48.4
click at [680, 62] on span "Làm mới" at bounding box center [695, 70] width 48 height 18
click at [885, 230] on div "Lọc VP Gửi TỔNG Đơn 11 | SL 14 | CR 290.000 | CC 320.000 | Tổng cước 610.000 |…" at bounding box center [680, 609] width 1228 height 760
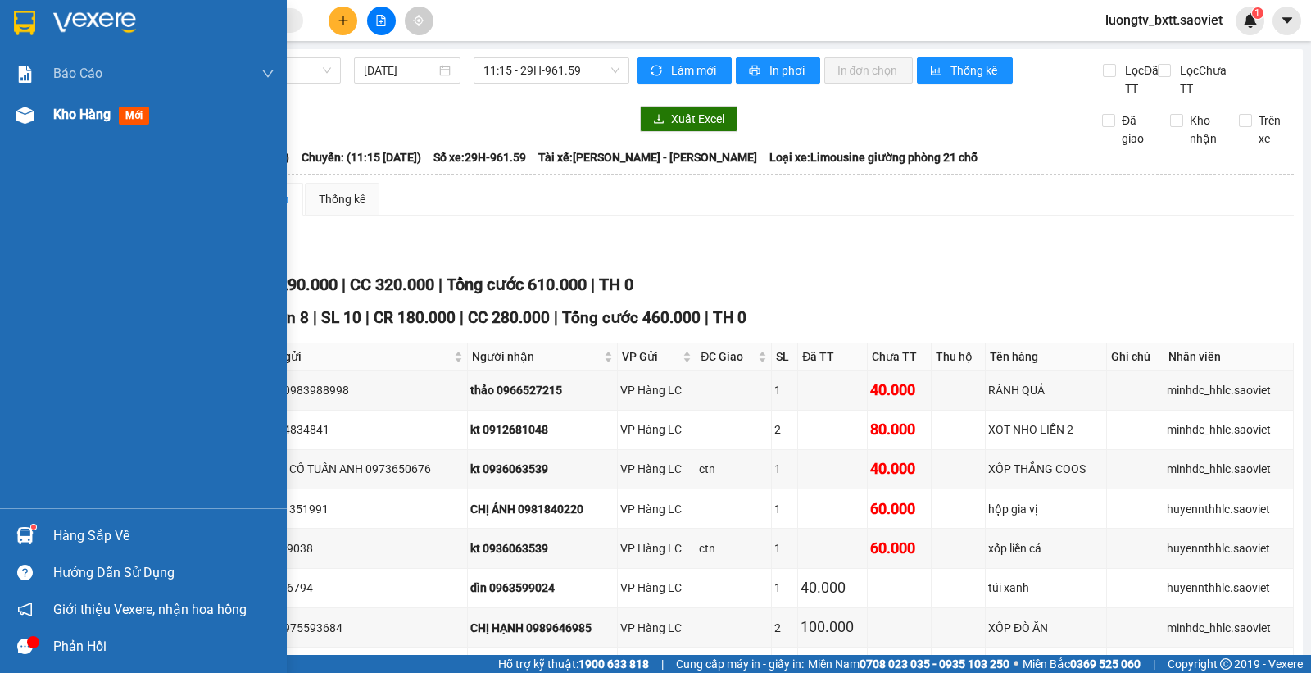
click at [84, 119] on span "Kho hàng" at bounding box center [81, 115] width 57 height 16
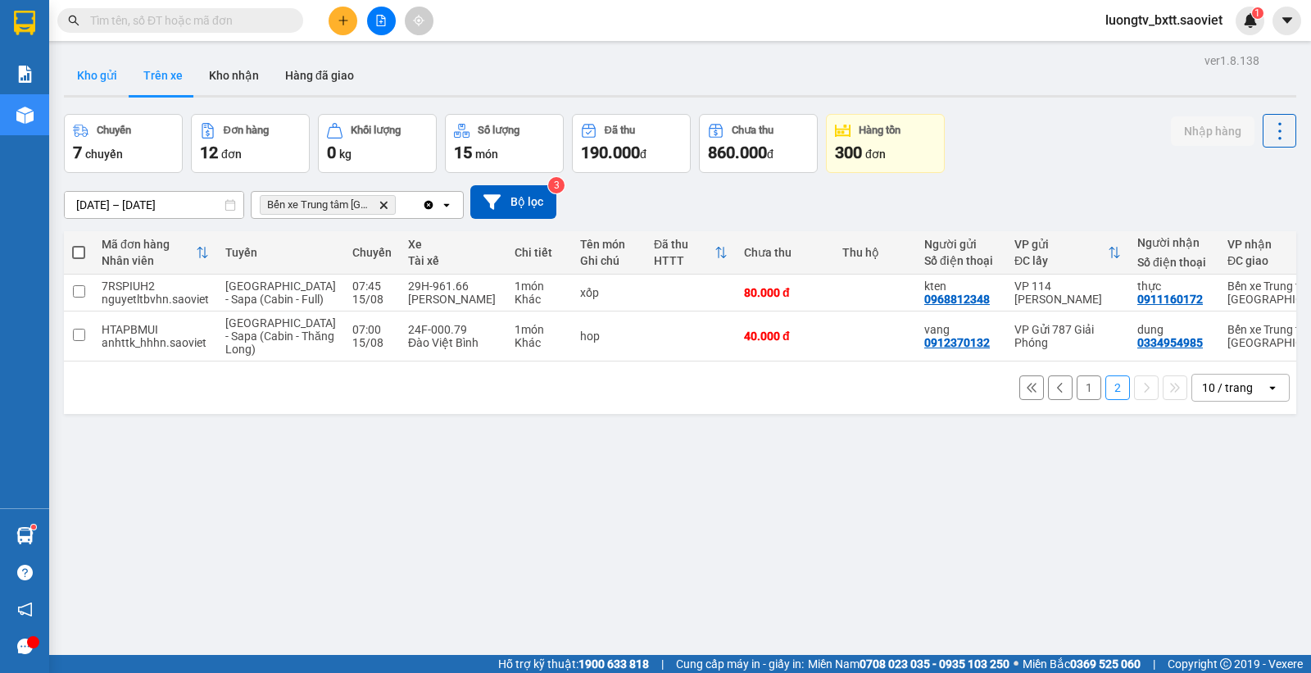
click at [100, 64] on button "Kho gửi" at bounding box center [97, 75] width 66 height 39
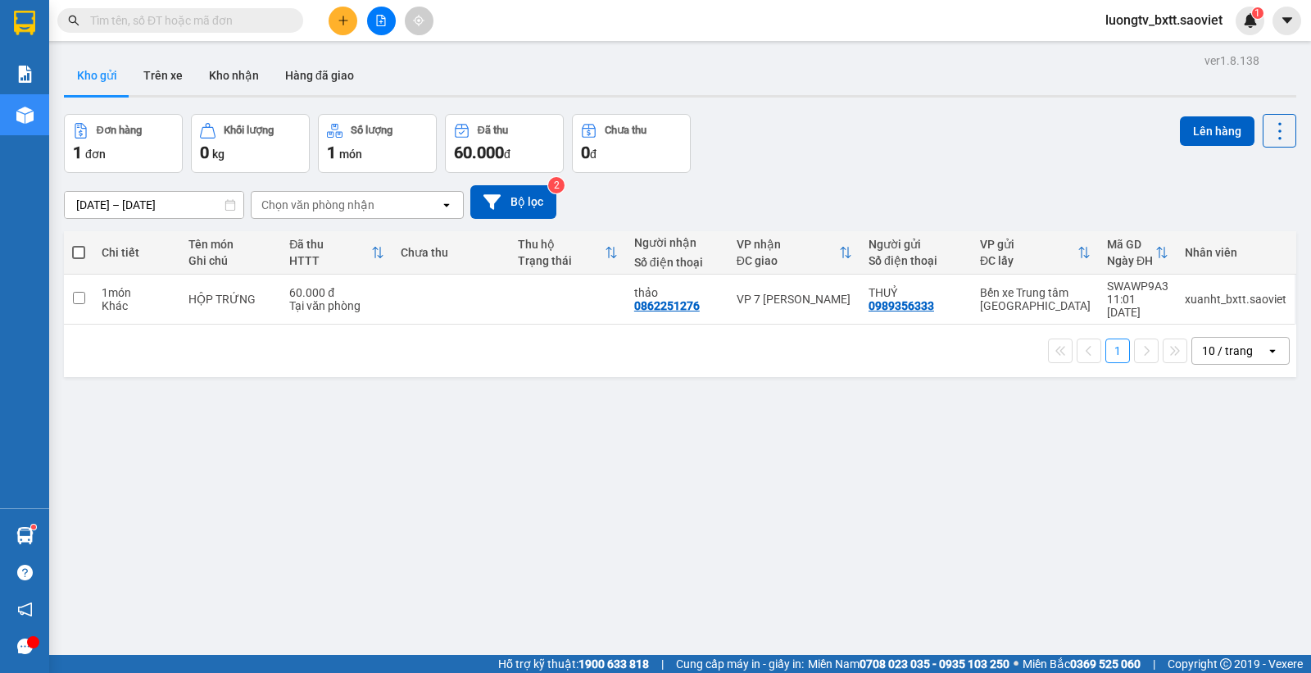
click at [858, 165] on div "Đơn hàng 1 đơn Khối lượng 0 kg Số lượng 1 món Đã thu 60.000 đ Chưa thu 0 đ Lên …" at bounding box center [680, 143] width 1233 height 59
click at [381, 19] on icon "file-add" at bounding box center [380, 20] width 11 height 11
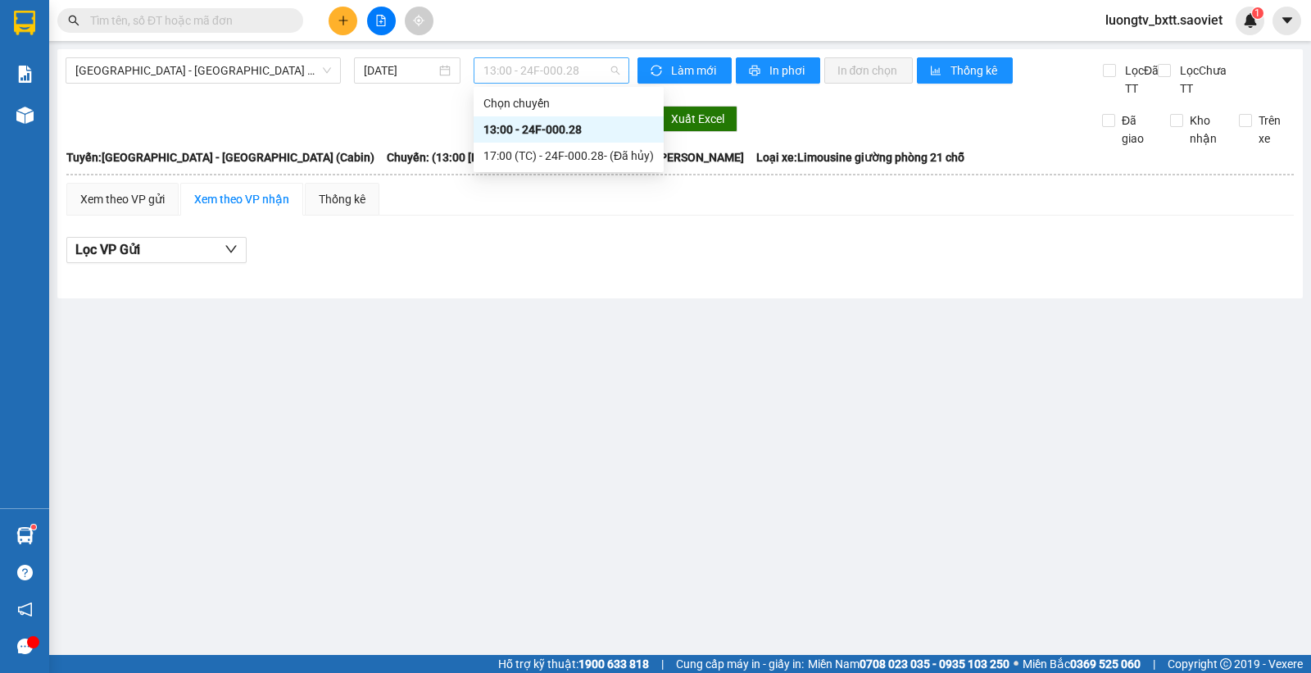
click at [550, 80] on span "13:00 - 24F-000.28" at bounding box center [551, 70] width 135 height 25
click at [231, 66] on span "[GEOGRAPHIC_DATA] - [GEOGRAPHIC_DATA] (Cabin)" at bounding box center [203, 70] width 256 height 25
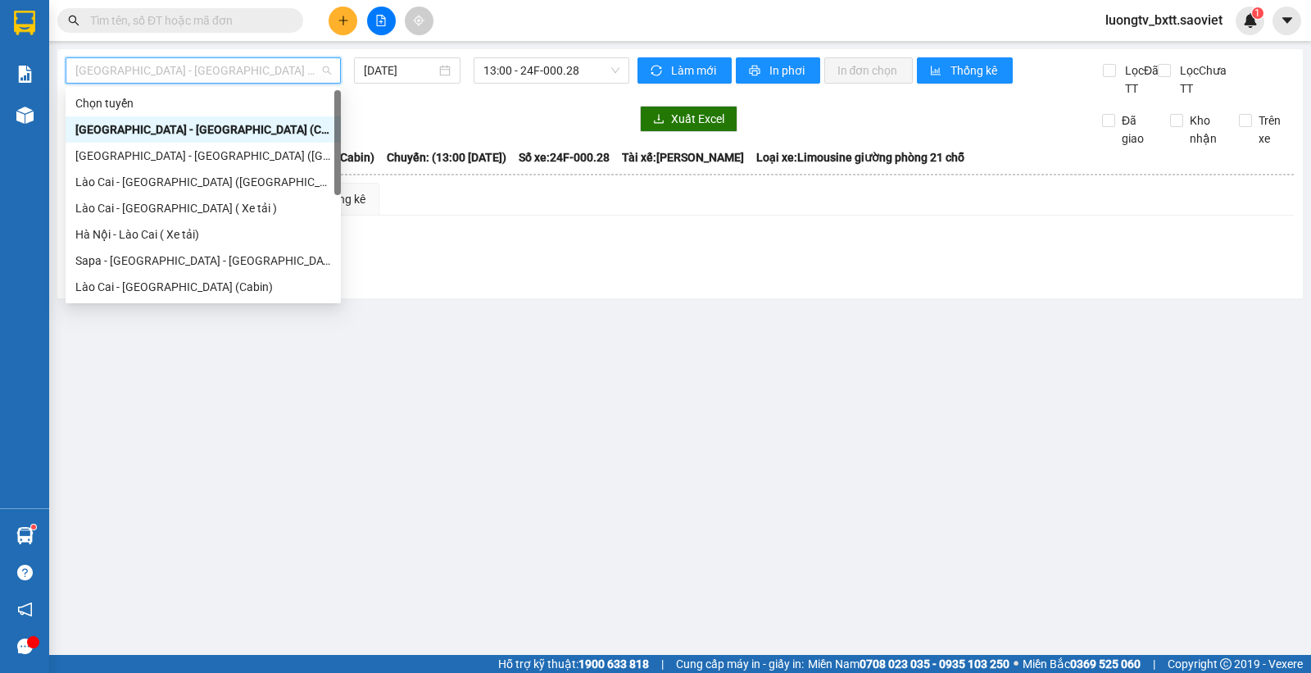
scroll to position [82, 0]
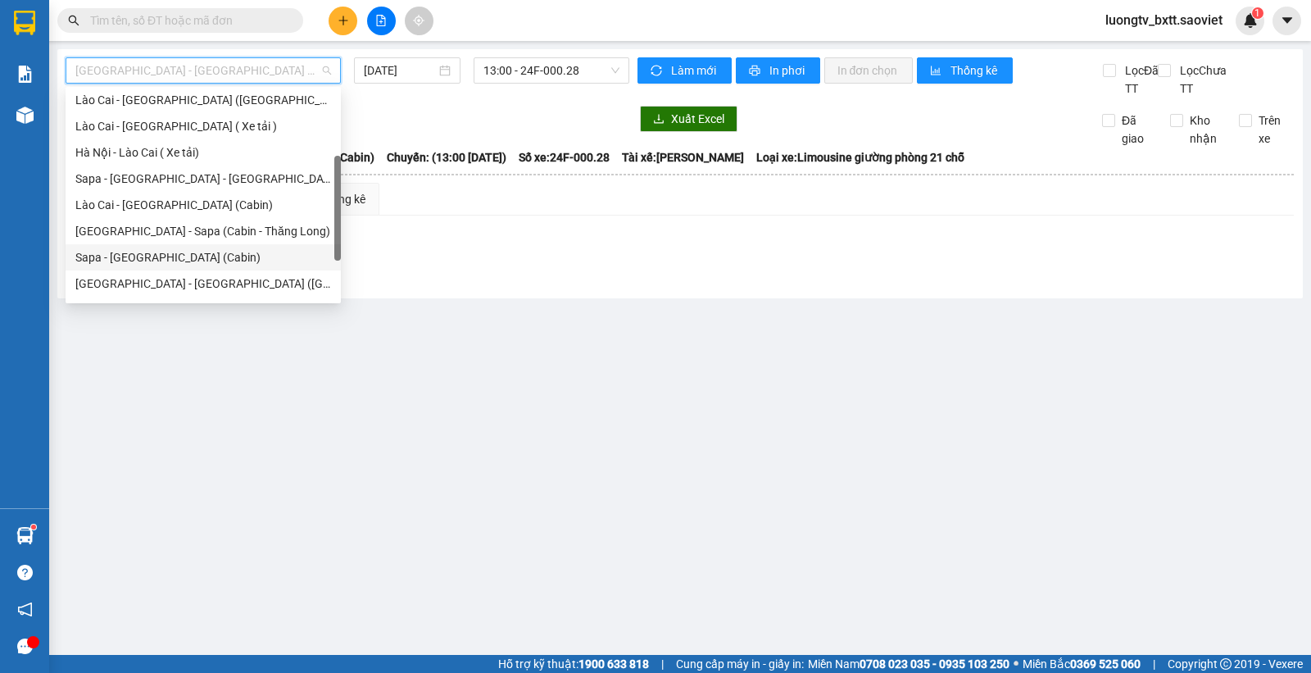
click at [168, 247] on div "Sapa - [GEOGRAPHIC_DATA] (Cabin)" at bounding box center [203, 257] width 275 height 26
type input "[DATE]"
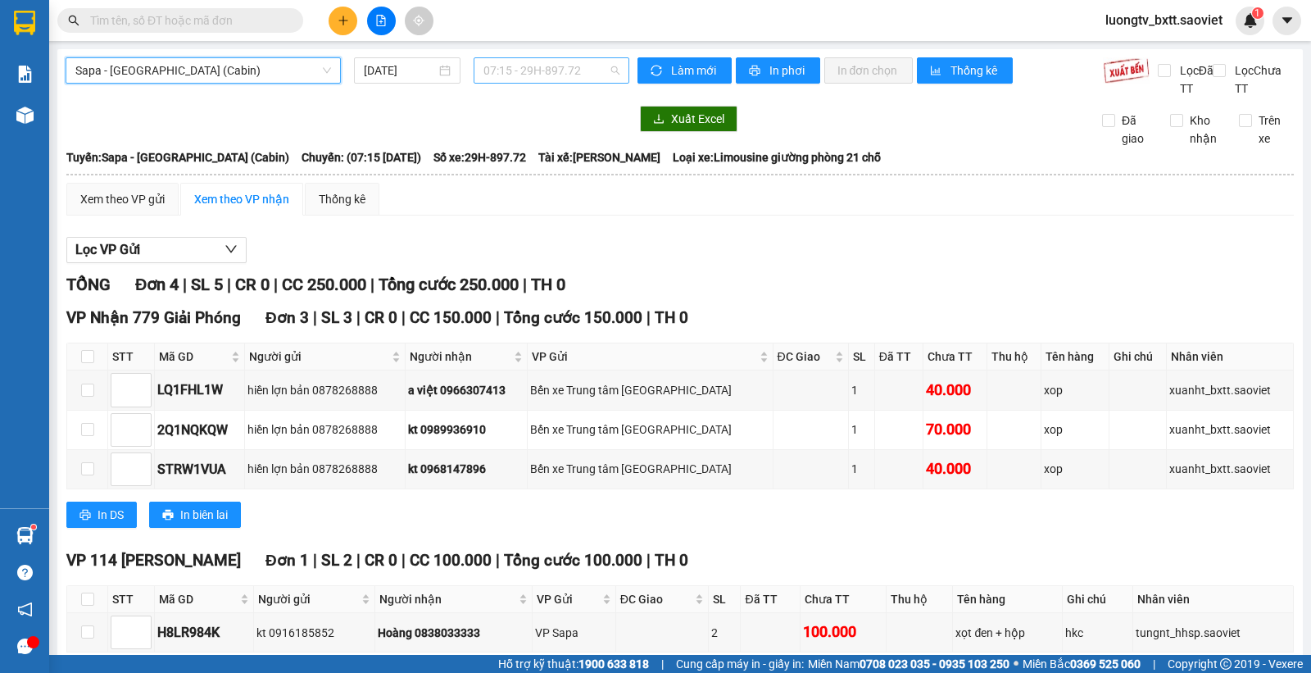
click at [537, 75] on span "07:15 - 29H-897.72" at bounding box center [551, 70] width 135 height 25
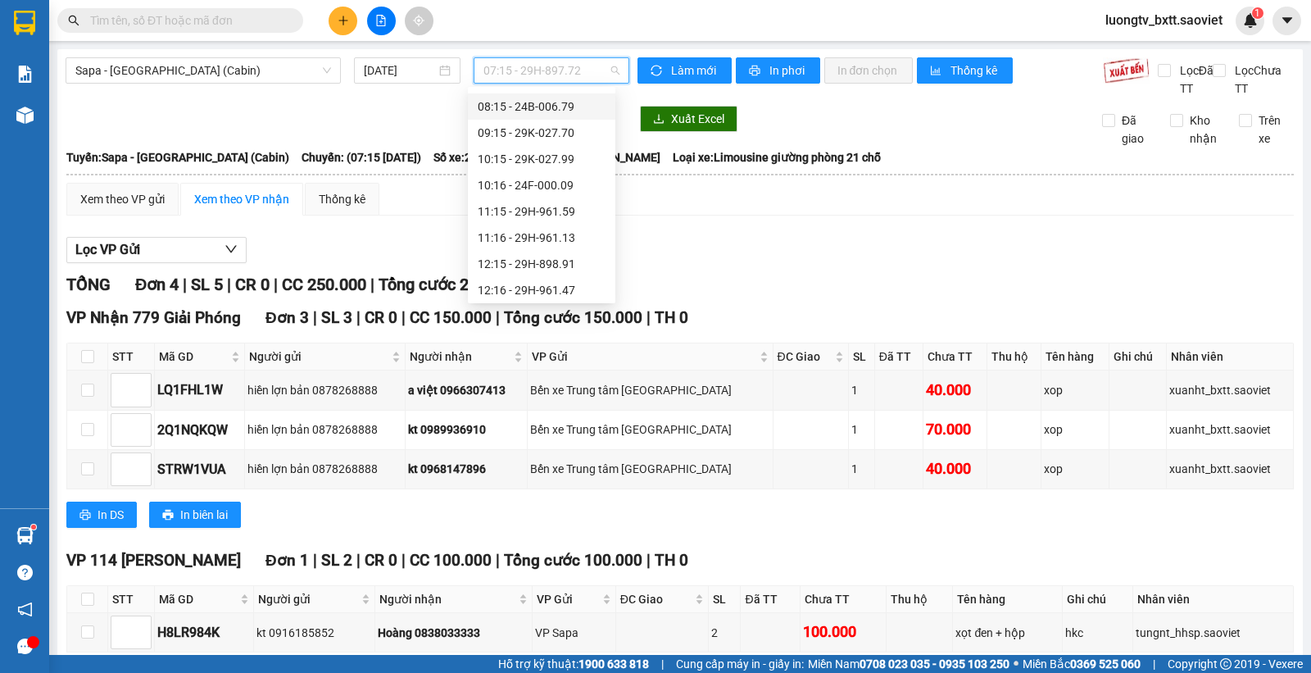
scroll to position [102, 0]
click at [520, 173] on div "11:15 - 29H-961.59" at bounding box center [542, 184] width 148 height 26
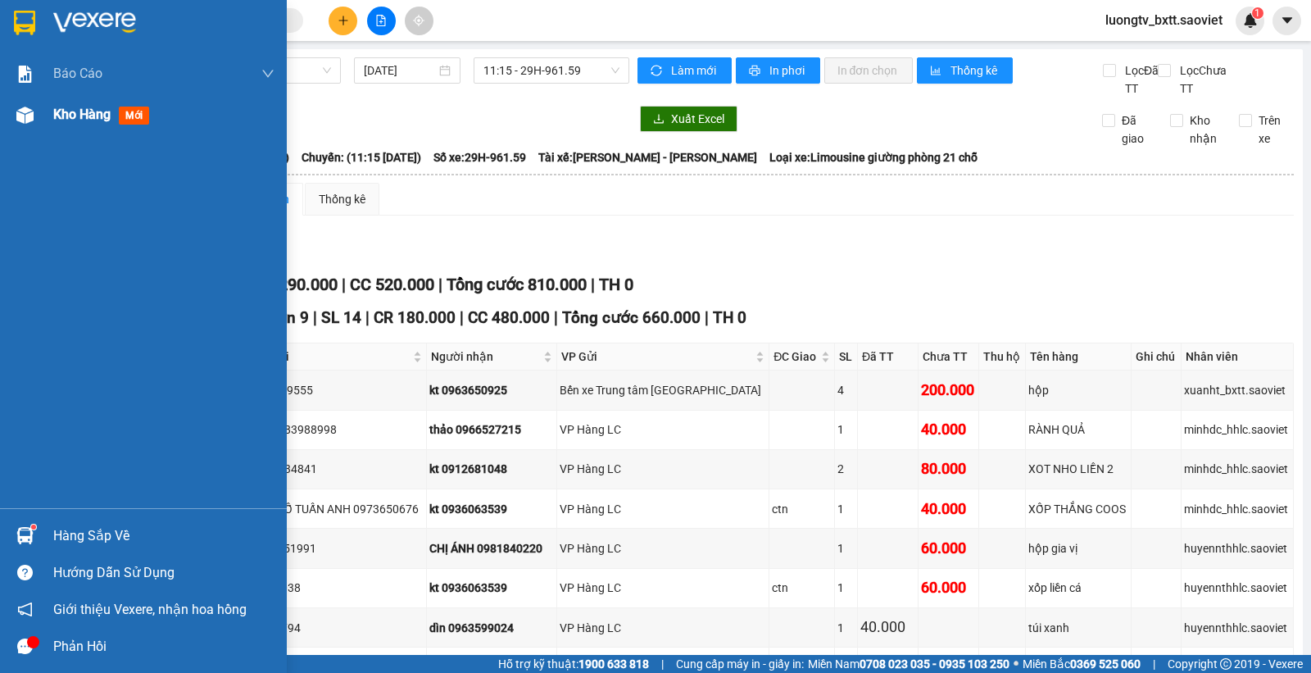
click at [88, 117] on span "Kho hàng" at bounding box center [81, 115] width 57 height 16
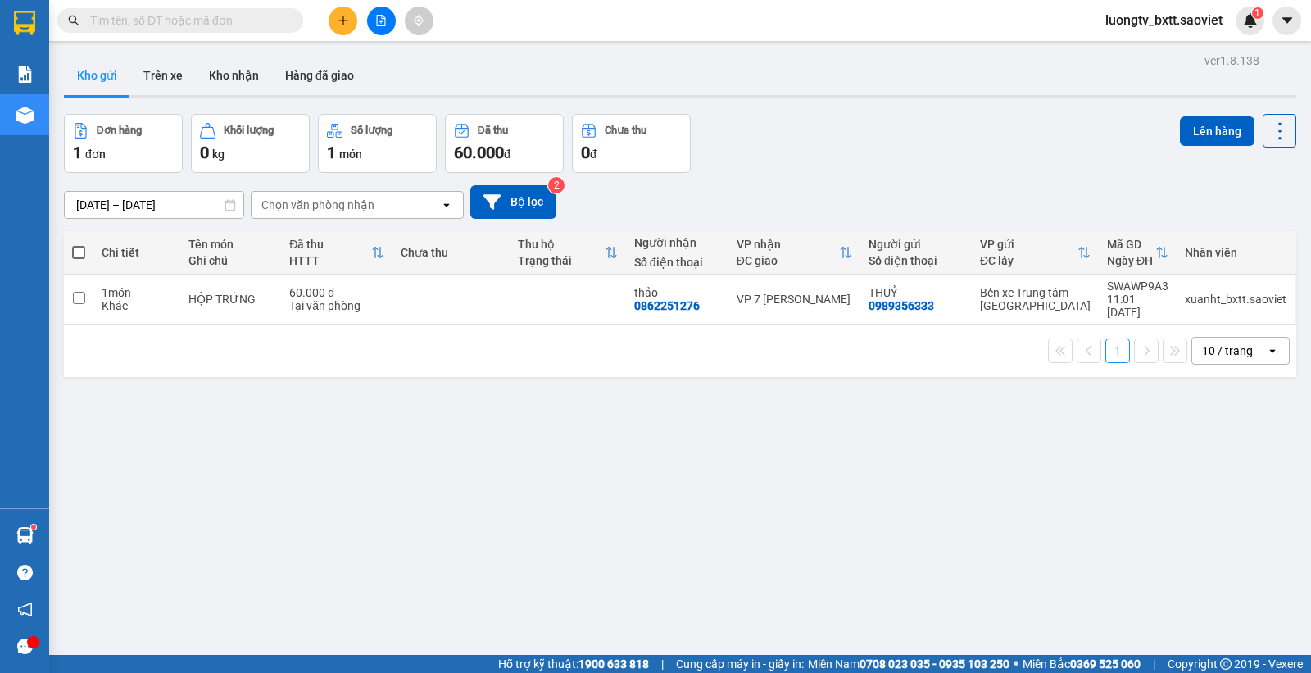
click at [915, 166] on div "Đơn hàng 1 đơn Khối lượng 0 kg Số lượng 1 món Đã thu 60.000 đ Chưa thu 0 đ Lên …" at bounding box center [680, 143] width 1233 height 59
